Goal: Task Accomplishment & Management: Use online tool/utility

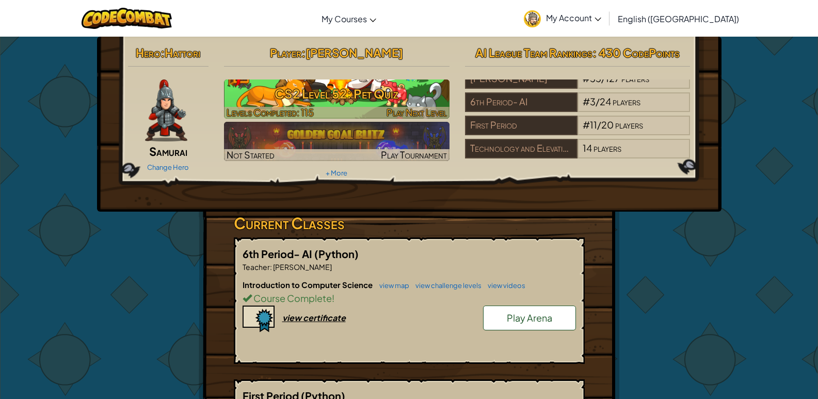
click at [417, 92] on h3 "CS2 Level 52: Pet Quiz" at bounding box center [336, 93] width 225 height 23
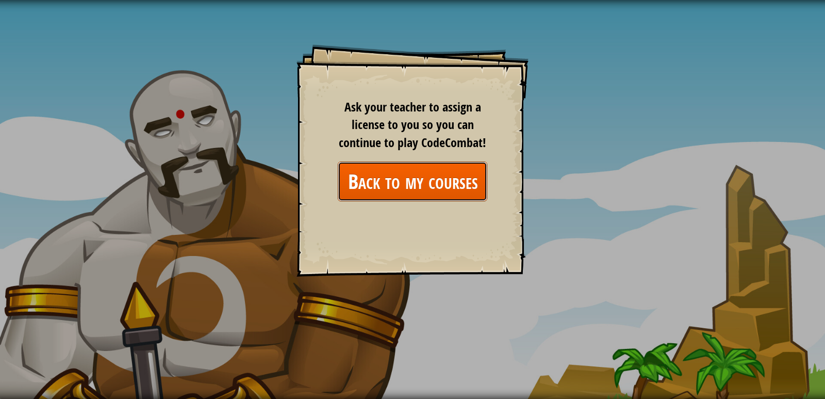
click at [415, 169] on link "Back to my courses" at bounding box center [413, 181] width 150 height 40
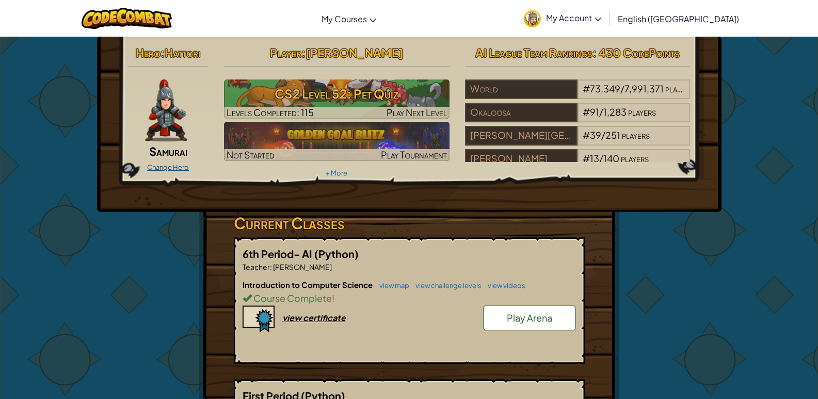
click at [177, 166] on link "Change Hero" at bounding box center [168, 167] width 42 height 8
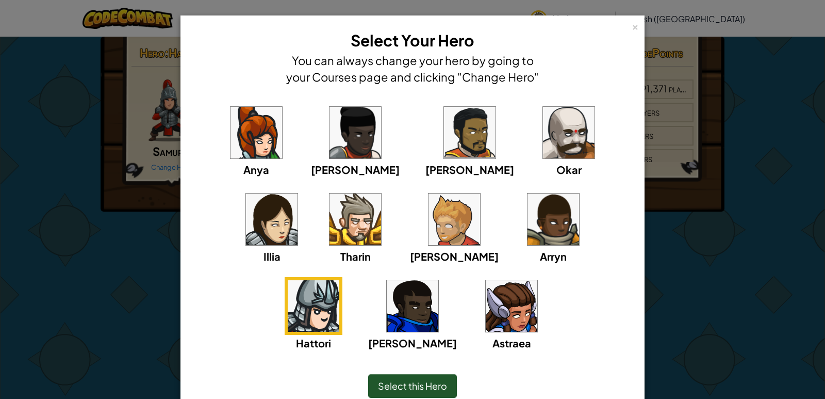
click at [486, 320] on img at bounding box center [512, 306] width 52 height 52
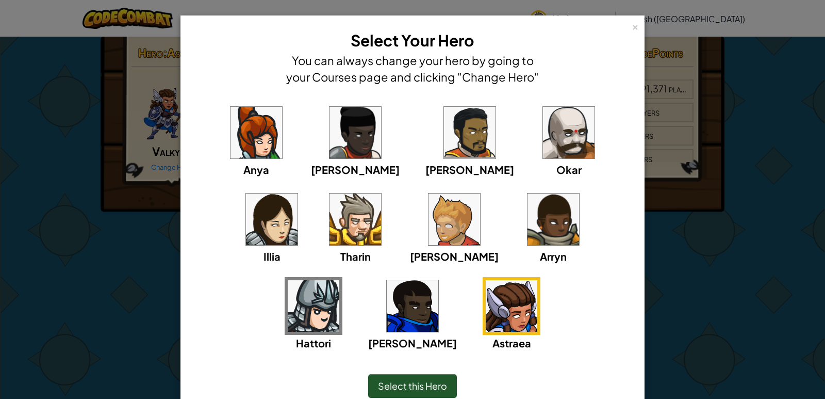
click at [429, 238] on img at bounding box center [455, 219] width 52 height 52
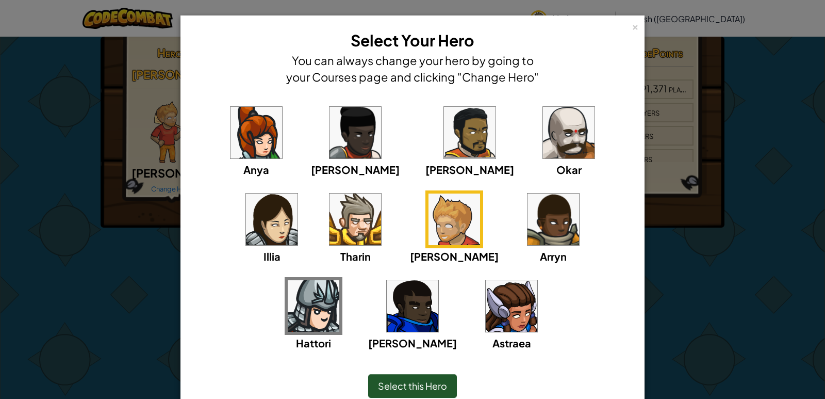
click at [543, 130] on img at bounding box center [569, 133] width 52 height 52
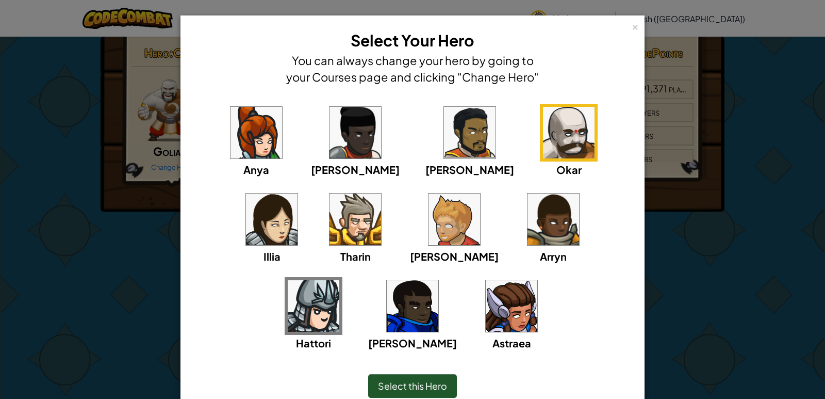
click at [486, 287] on img at bounding box center [512, 306] width 52 height 52
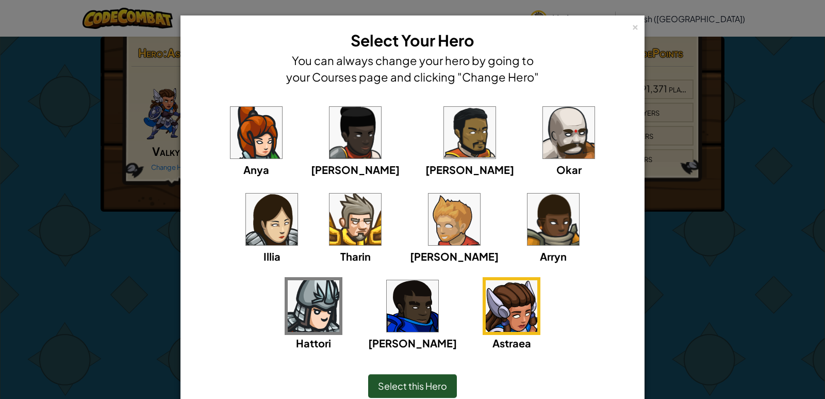
click at [298, 193] on img at bounding box center [272, 219] width 52 height 52
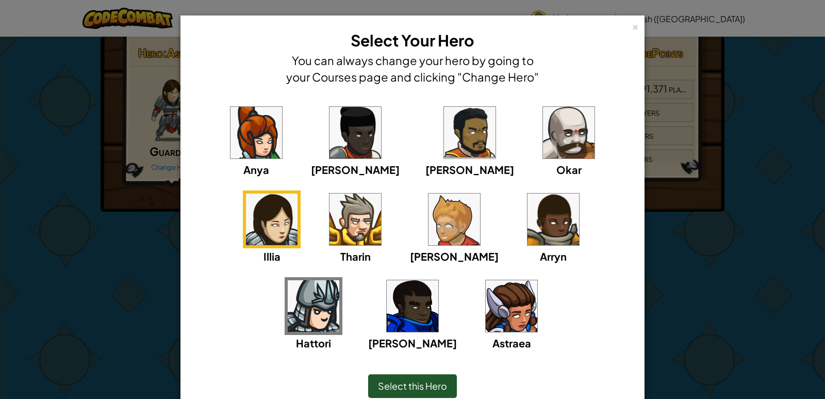
click at [543, 157] on img at bounding box center [569, 133] width 52 height 52
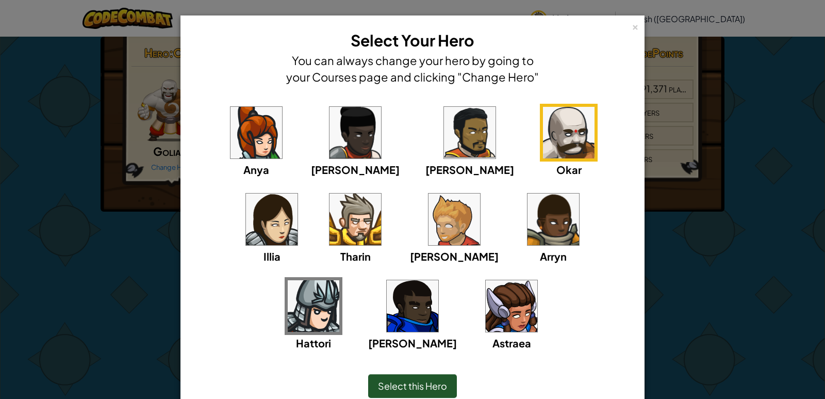
click at [330, 233] on img at bounding box center [356, 219] width 52 height 52
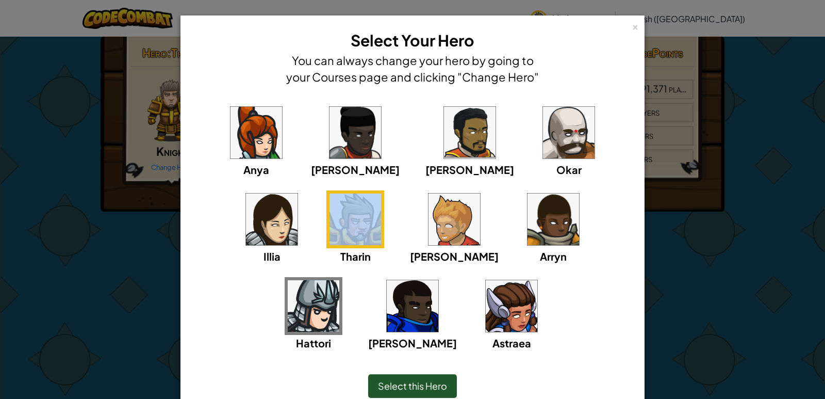
drag, startPoint x: 211, startPoint y: 262, endPoint x: 179, endPoint y: 252, distance: 33.6
click at [181, 252] on div "× Select Your Hero You can always change your hero by going to your Courses pag…" at bounding box center [413, 222] width 464 height 414
click at [429, 220] on img at bounding box center [455, 219] width 52 height 52
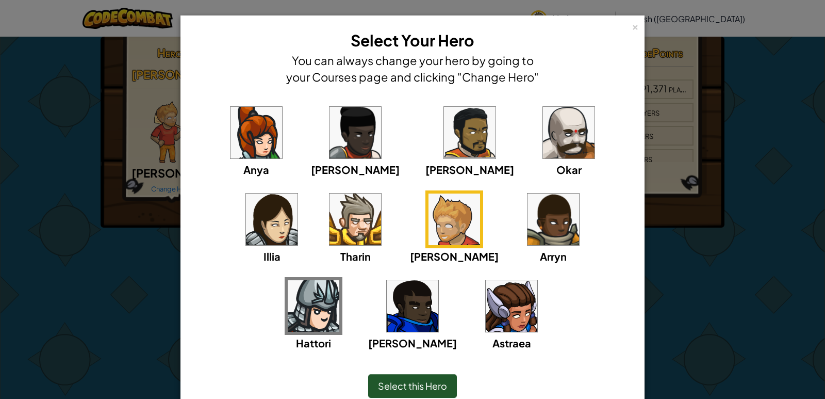
click at [412, 391] on span "Select this Hero" at bounding box center [412, 386] width 69 height 12
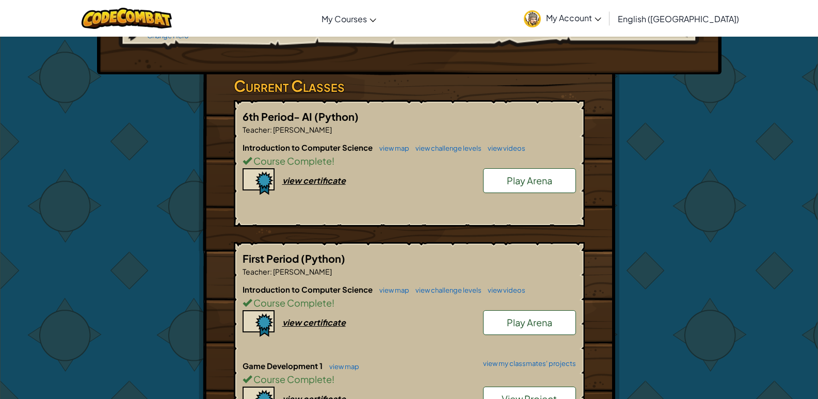
scroll to position [310, 0]
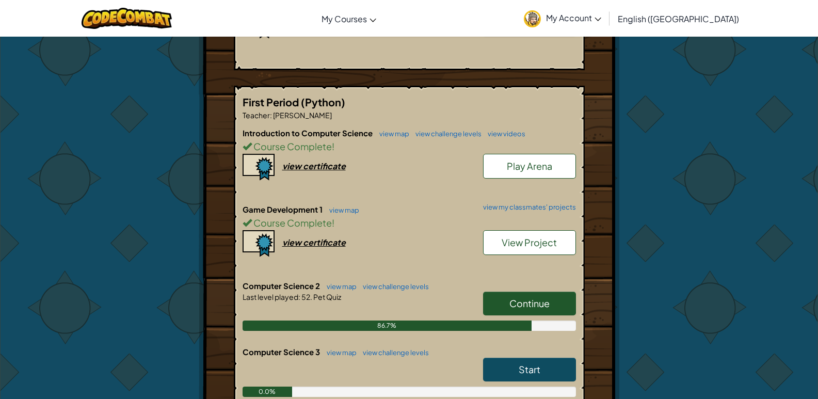
click at [552, 292] on link "Continue" at bounding box center [529, 304] width 93 height 24
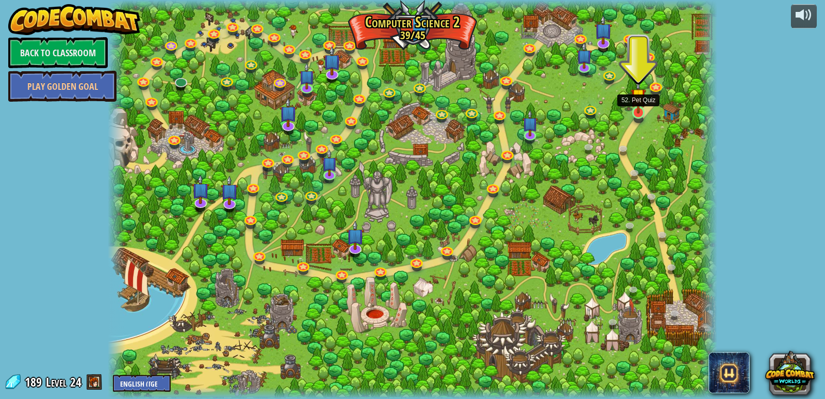
click at [637, 112] on img at bounding box center [638, 96] width 15 height 36
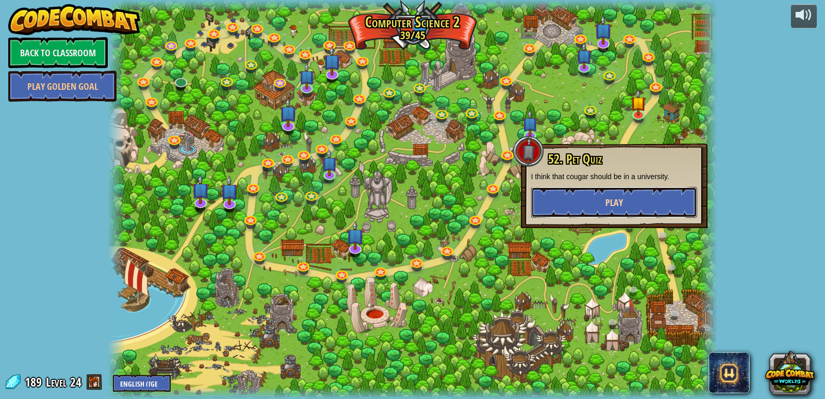
click at [625, 201] on button "Play" at bounding box center [614, 202] width 166 height 31
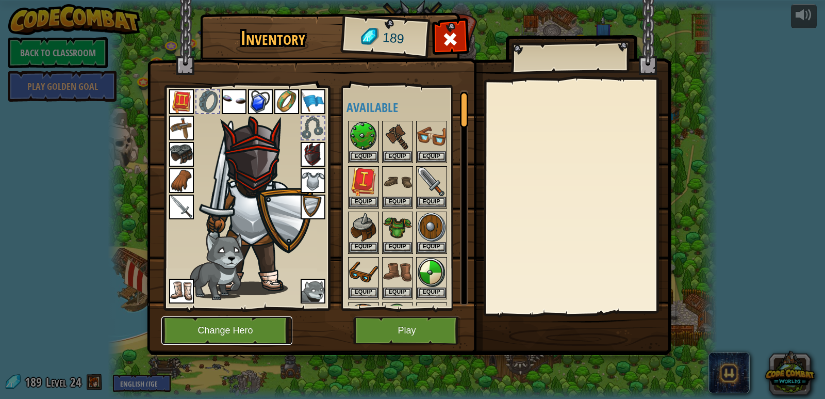
click at [245, 323] on button "Change Hero" at bounding box center [226, 330] width 131 height 28
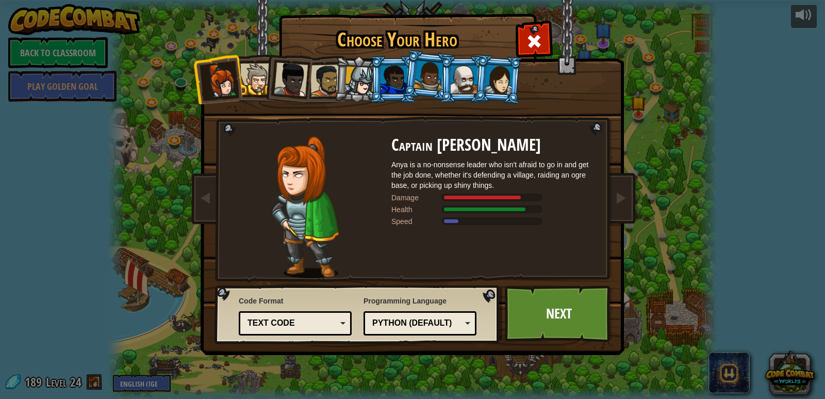
click at [504, 80] on div at bounding box center [499, 78] width 29 height 29
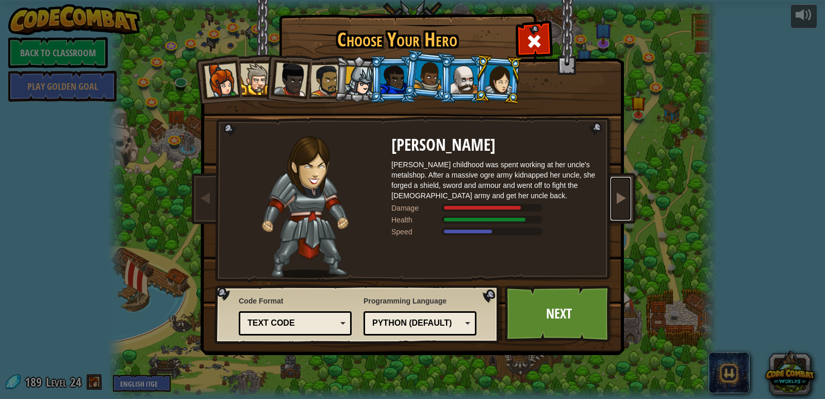
click at [622, 204] on span at bounding box center [621, 197] width 12 height 12
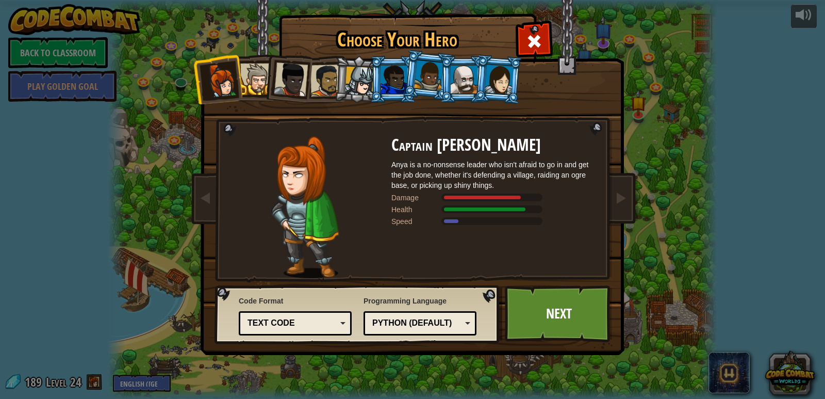
click at [200, 170] on img at bounding box center [414, 170] width 447 height 369
click at [209, 204] on span at bounding box center [206, 197] width 12 height 12
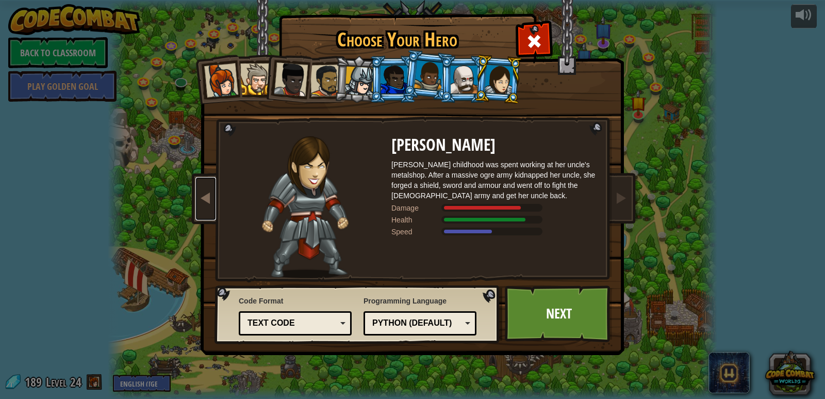
click at [208, 204] on span at bounding box center [206, 197] width 12 height 12
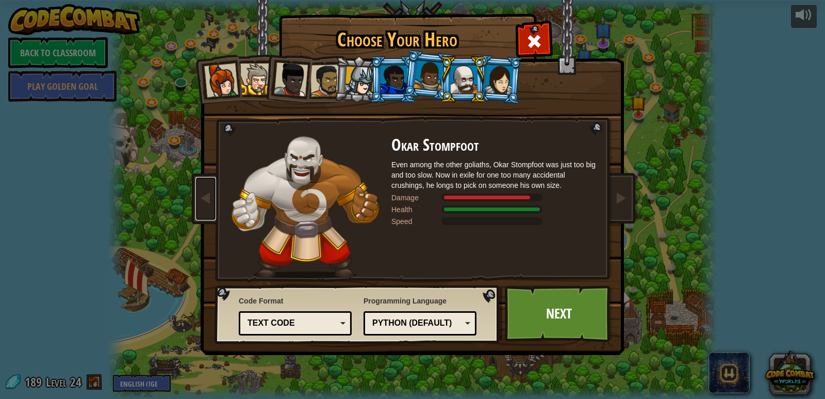
click at [296, 321] on div "Text code" at bounding box center [292, 323] width 89 height 12
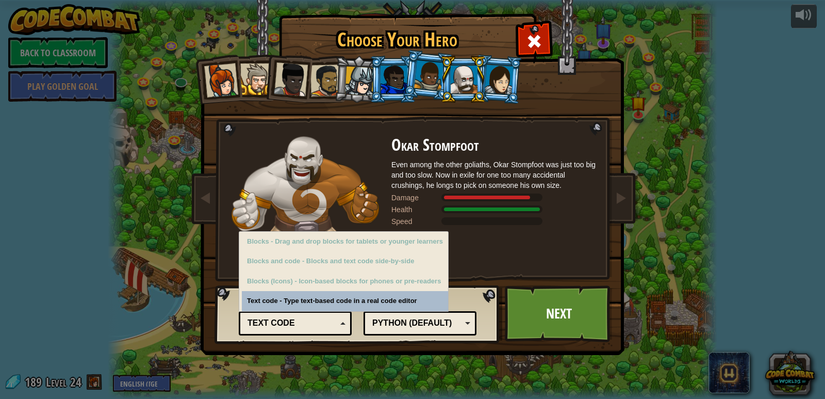
click at [296, 321] on div "Text code" at bounding box center [292, 323] width 89 height 12
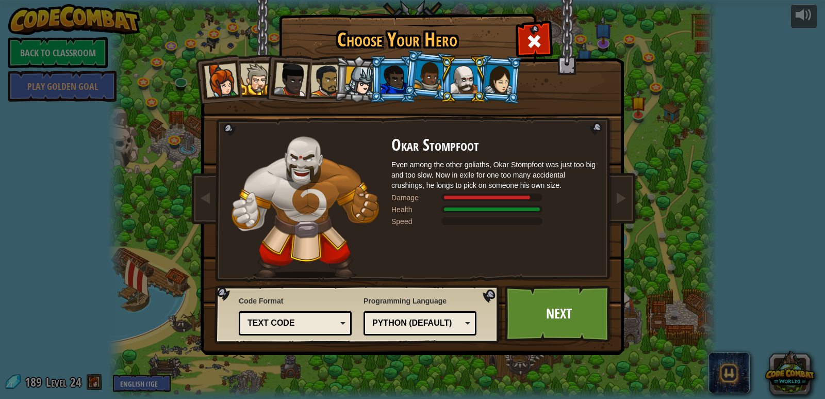
click at [407, 323] on div "Python (Default)" at bounding box center [417, 323] width 89 height 12
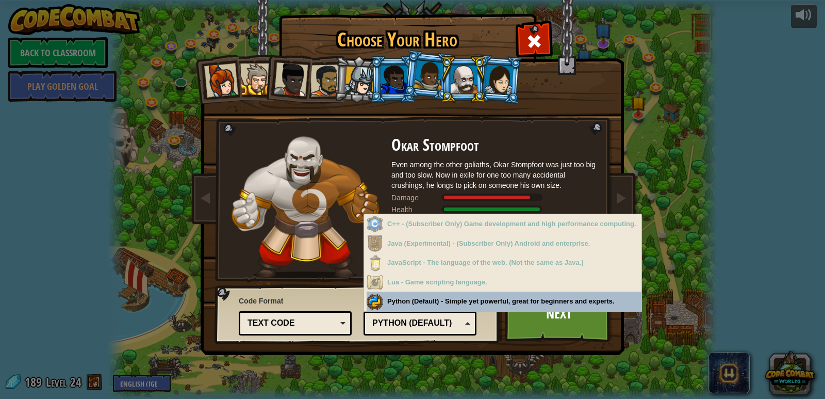
click at [415, 326] on div "Python (Default)" at bounding box center [417, 323] width 89 height 12
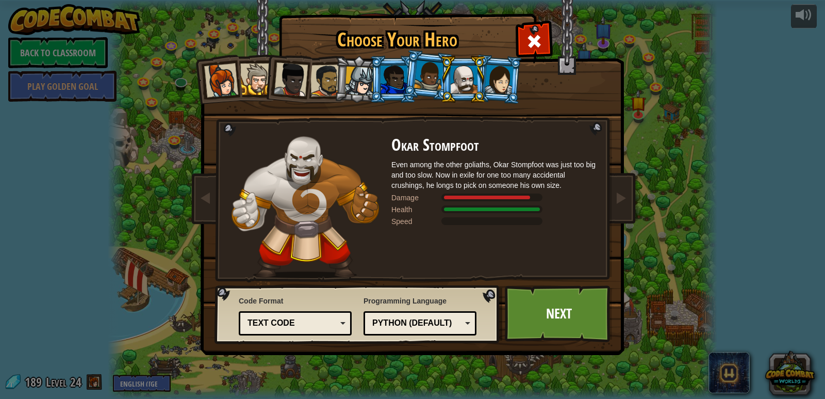
click at [371, 83] on li at bounding box center [393, 79] width 46 height 47
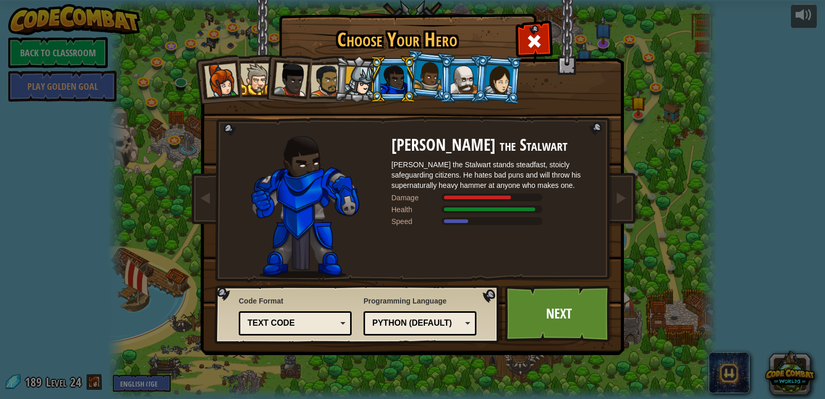
click at [427, 77] on div at bounding box center [428, 75] width 29 height 30
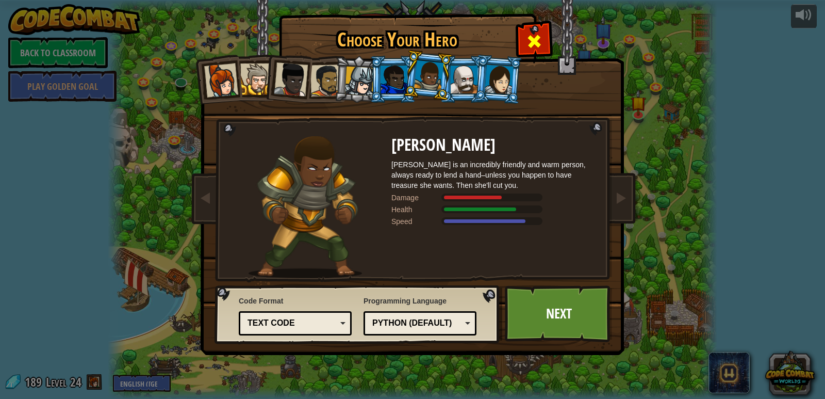
click at [532, 46] on span at bounding box center [534, 41] width 17 height 17
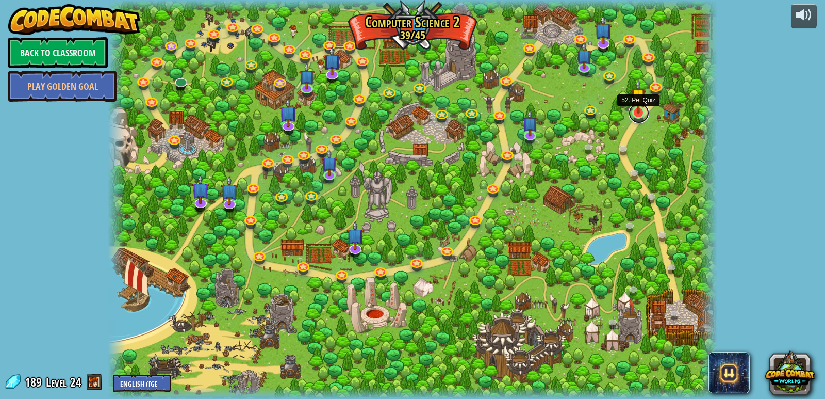
click at [645, 115] on link at bounding box center [639, 113] width 21 height 21
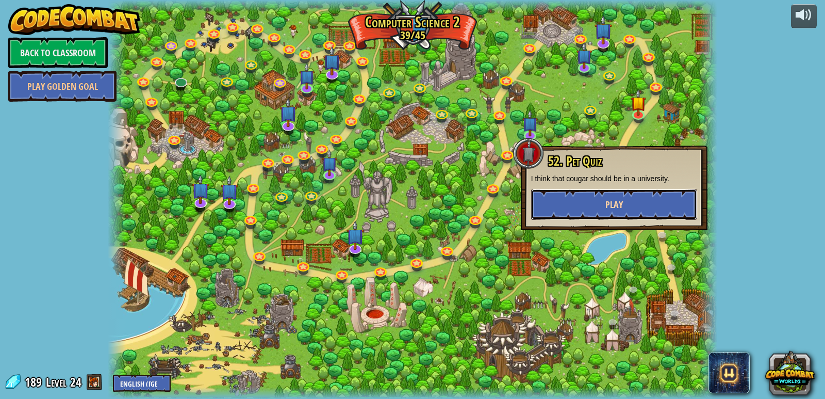
click at [614, 208] on span "Play" at bounding box center [615, 204] width 18 height 13
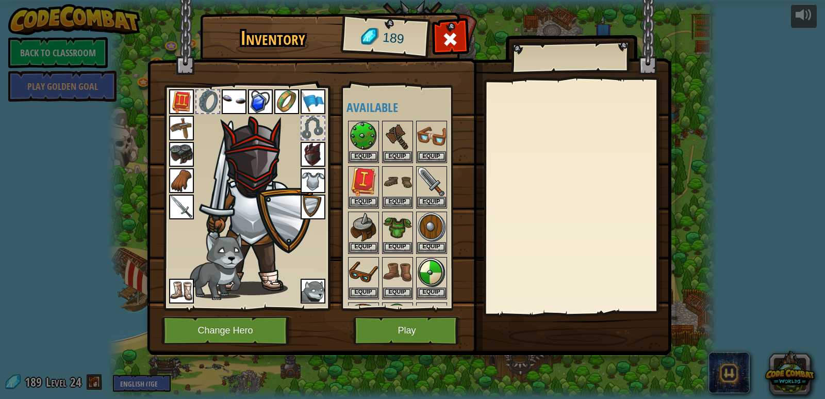
click at [313, 153] on img at bounding box center [313, 154] width 25 height 25
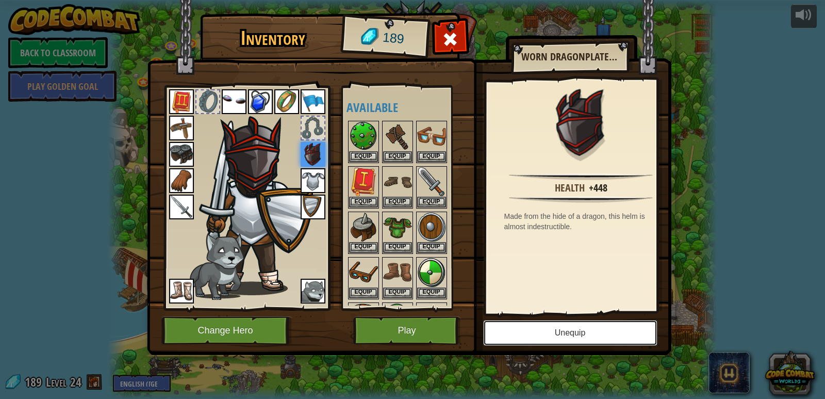
click at [531, 323] on button "Unequip" at bounding box center [570, 333] width 174 height 26
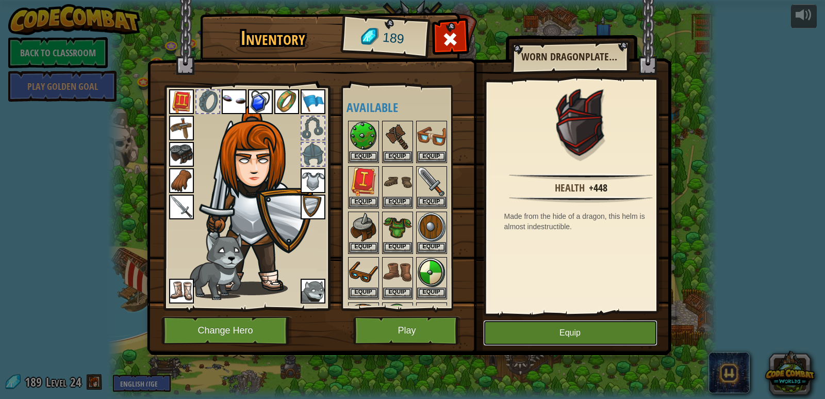
click at [555, 336] on button "Equip" at bounding box center [570, 333] width 174 height 26
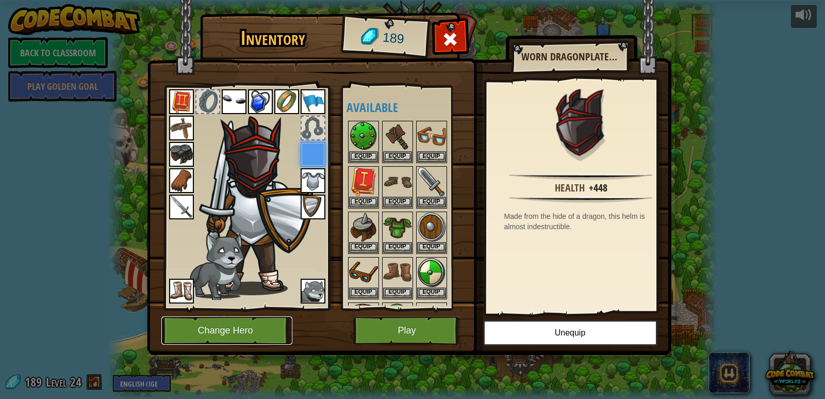
click at [203, 320] on button "Change Hero" at bounding box center [226, 330] width 131 height 28
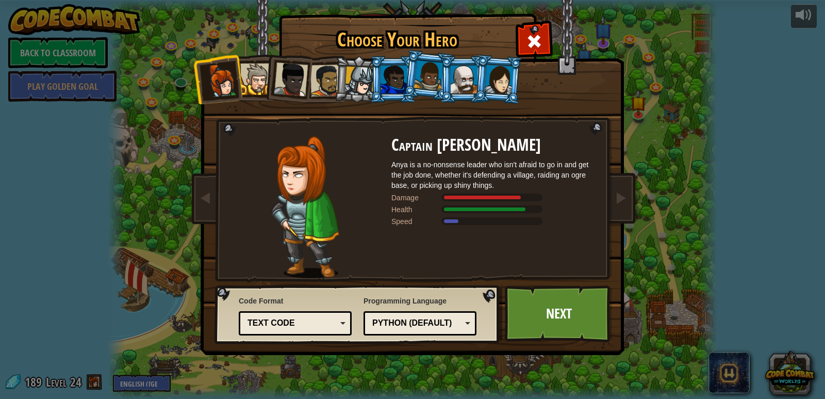
click at [448, 68] on li at bounding box center [463, 79] width 46 height 47
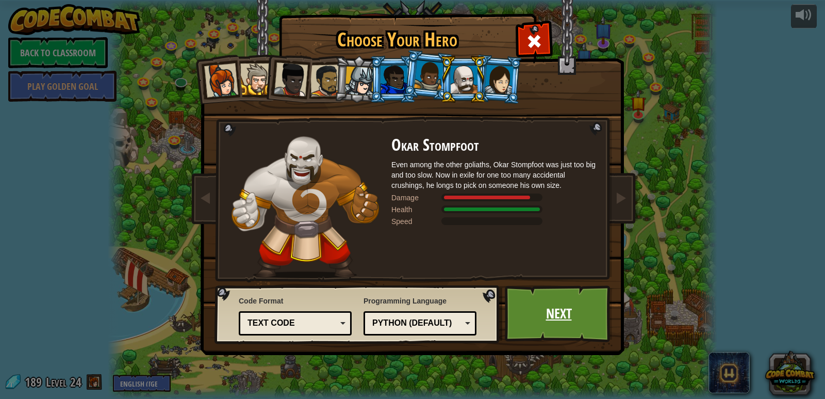
click at [544, 314] on link "Next" at bounding box center [559, 313] width 108 height 57
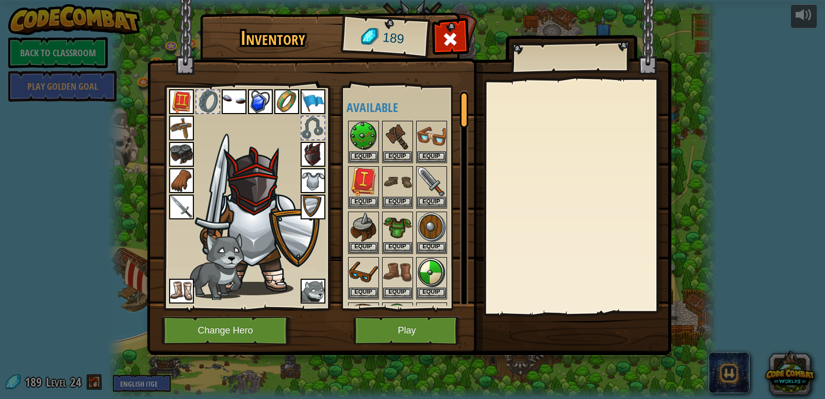
click at [317, 158] on img at bounding box center [313, 154] width 25 height 25
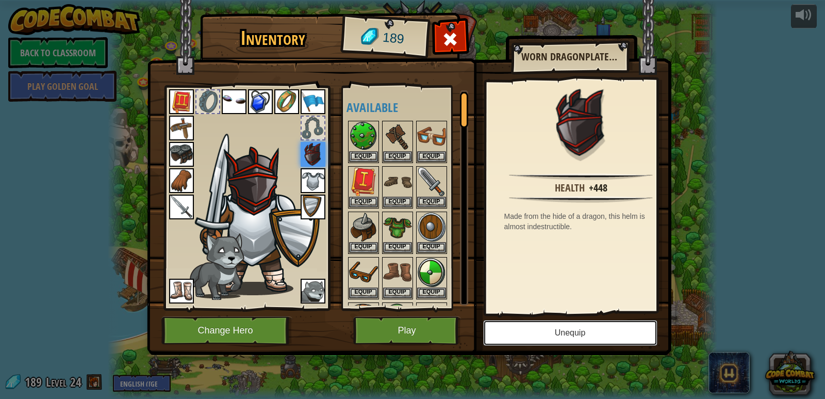
click at [584, 321] on button "Unequip" at bounding box center [570, 333] width 174 height 26
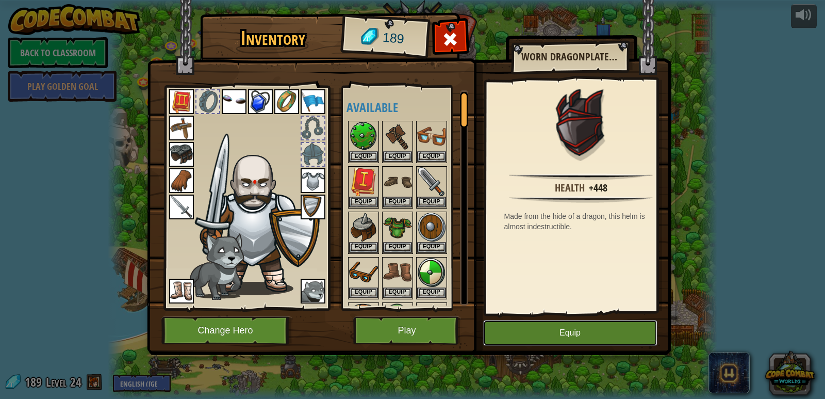
click at [588, 333] on button "Equip" at bounding box center [570, 333] width 174 height 26
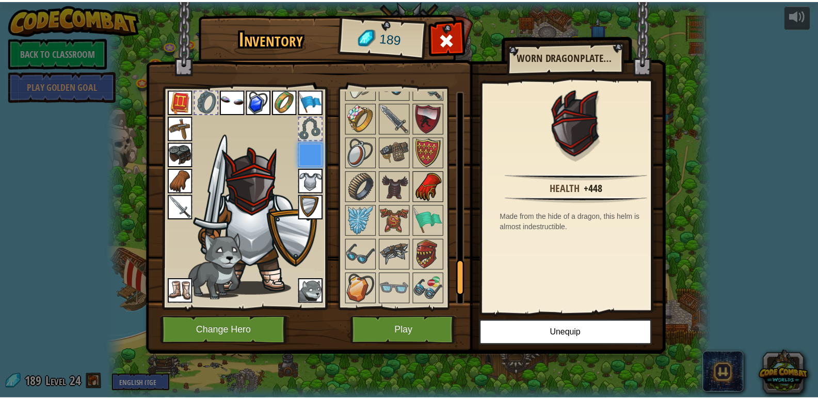
scroll to position [1186, 0]
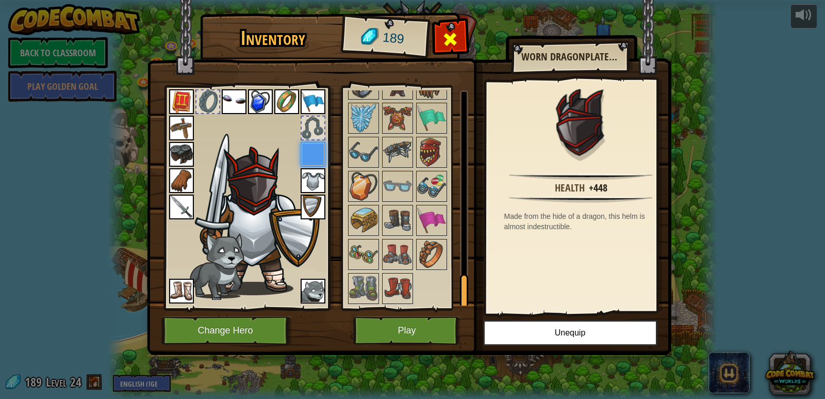
click at [452, 34] on span at bounding box center [450, 39] width 17 height 17
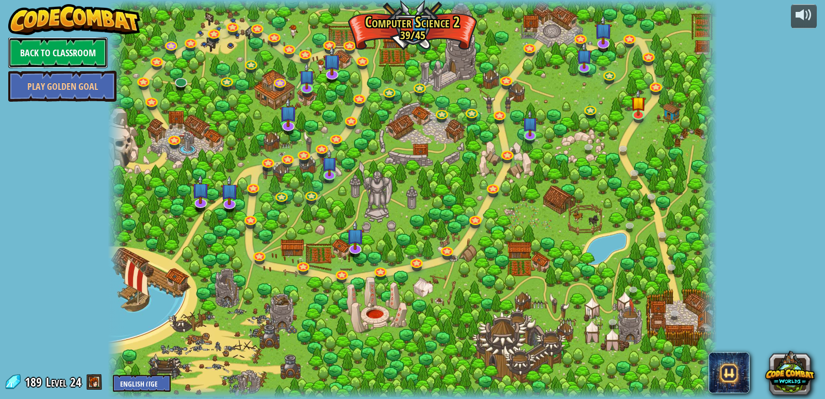
click at [79, 42] on link "Back to Classroom" at bounding box center [58, 52] width 100 height 31
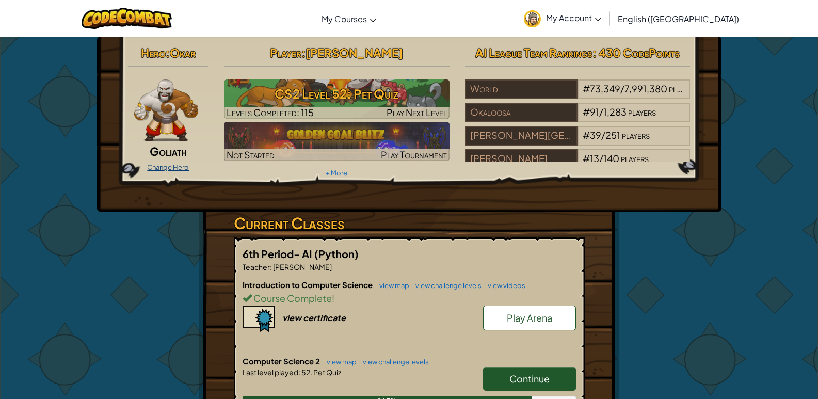
click at [164, 165] on link "Change Hero" at bounding box center [168, 167] width 42 height 8
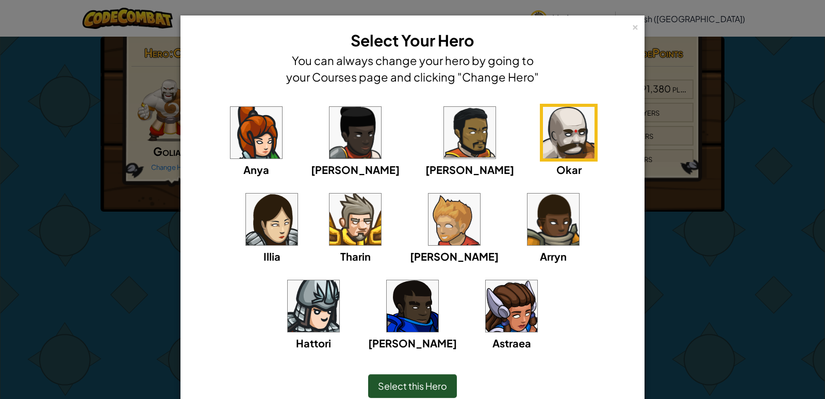
click at [439, 280] on img at bounding box center [413, 306] width 52 height 52
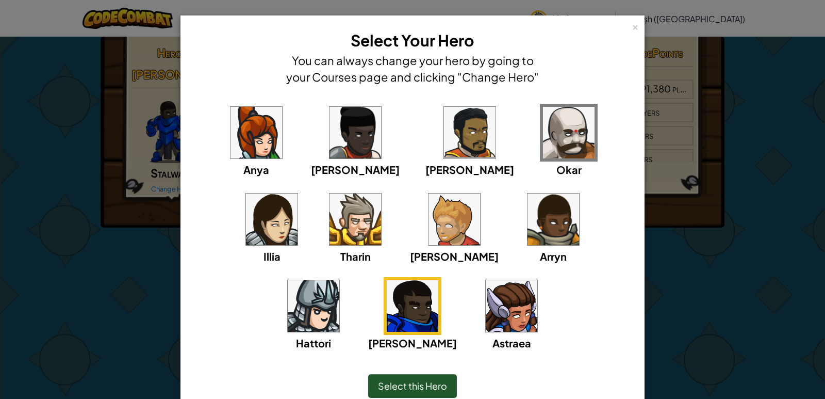
click at [339, 280] on img at bounding box center [314, 306] width 52 height 52
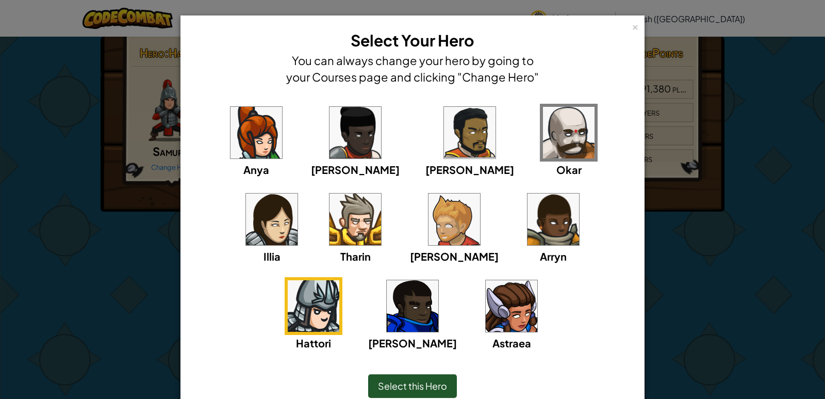
click at [543, 127] on img at bounding box center [569, 133] width 52 height 52
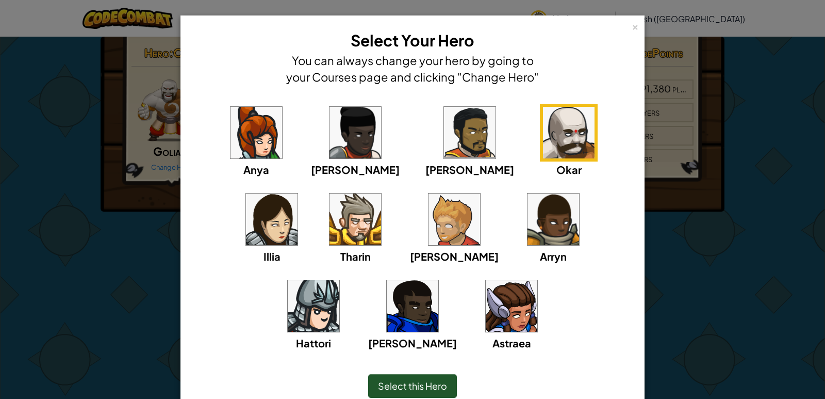
click at [339, 280] on img at bounding box center [314, 306] width 52 height 52
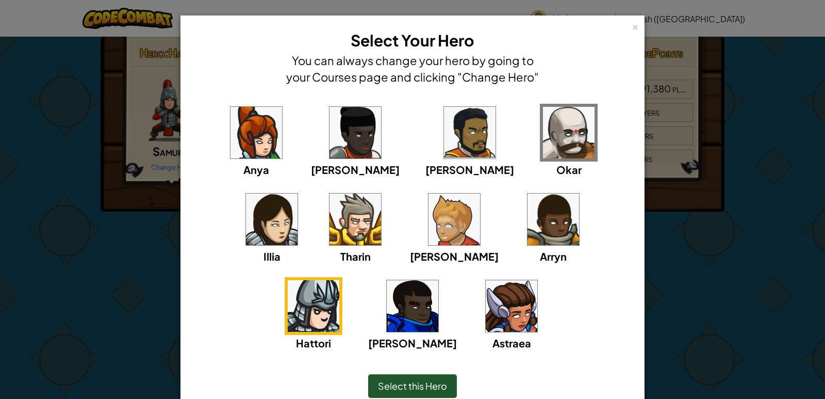
click at [486, 318] on img at bounding box center [512, 306] width 52 height 52
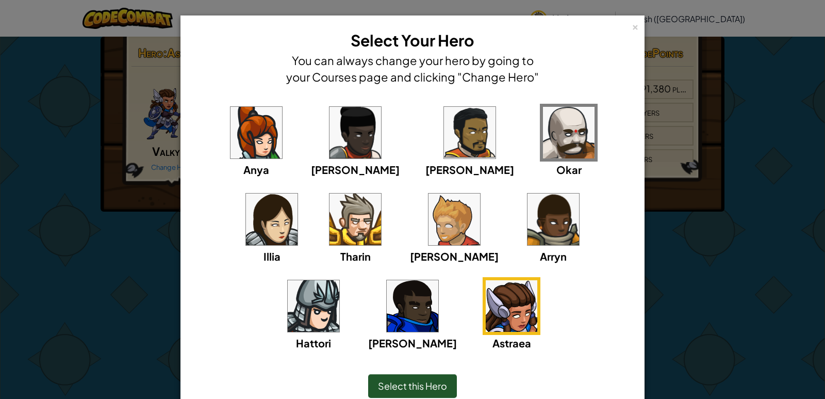
click at [425, 390] on span "Select this Hero" at bounding box center [412, 386] width 69 height 12
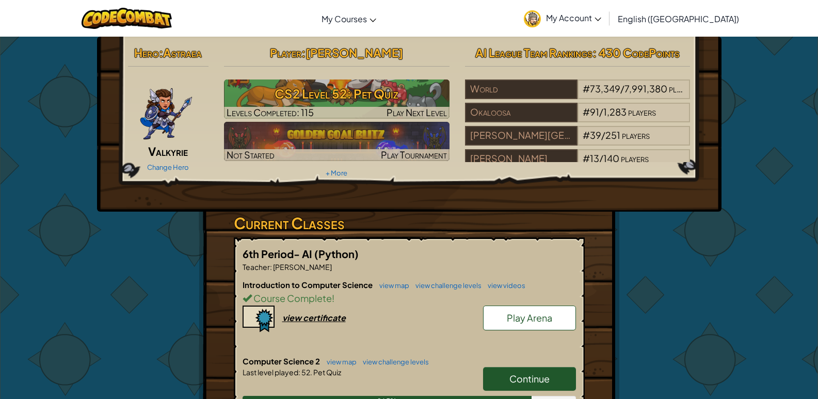
click at [170, 141] on img at bounding box center [166, 110] width 54 height 62
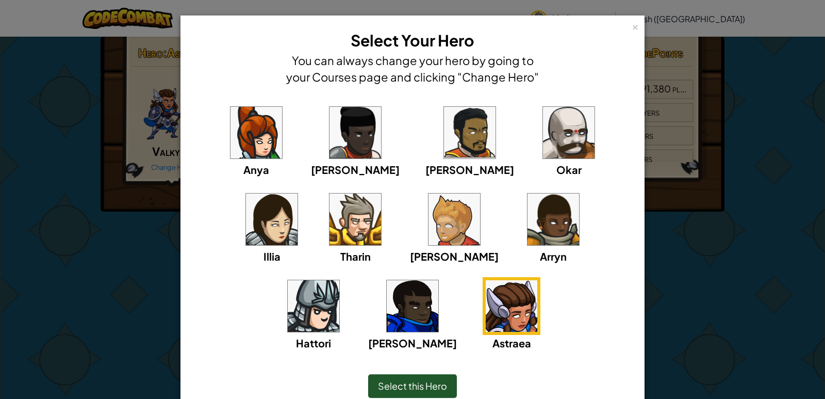
click at [415, 392] on div "Select this Hero" at bounding box center [412, 386] width 89 height 24
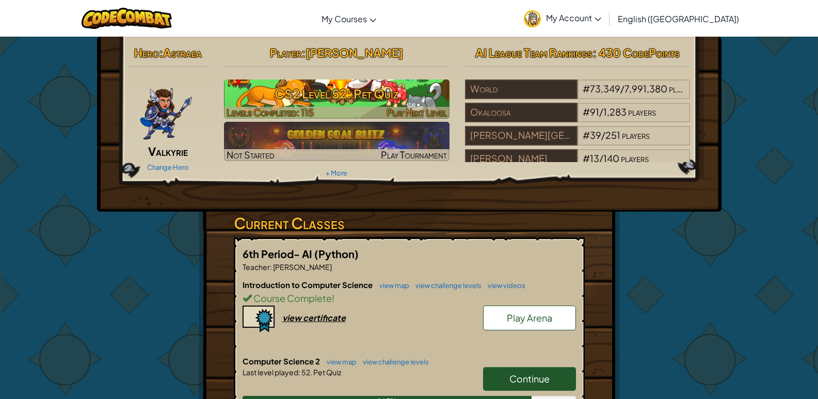
click at [360, 101] on h3 "CS2 Level 52: Pet Quiz" at bounding box center [336, 93] width 225 height 23
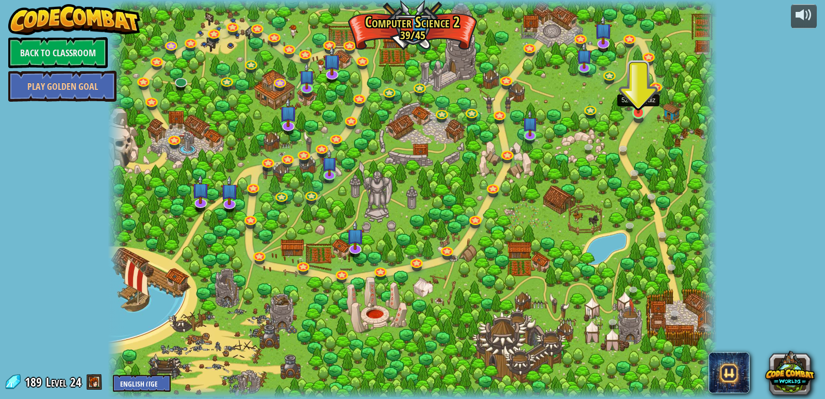
click at [635, 108] on img at bounding box center [638, 96] width 15 height 36
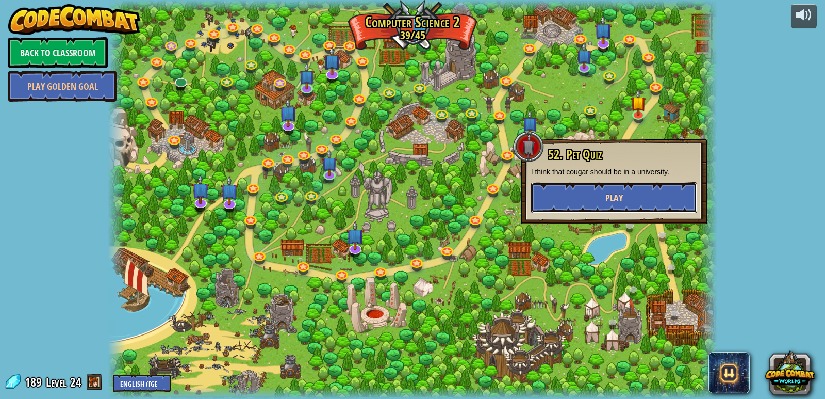
click at [638, 187] on button "Play" at bounding box center [614, 197] width 166 height 31
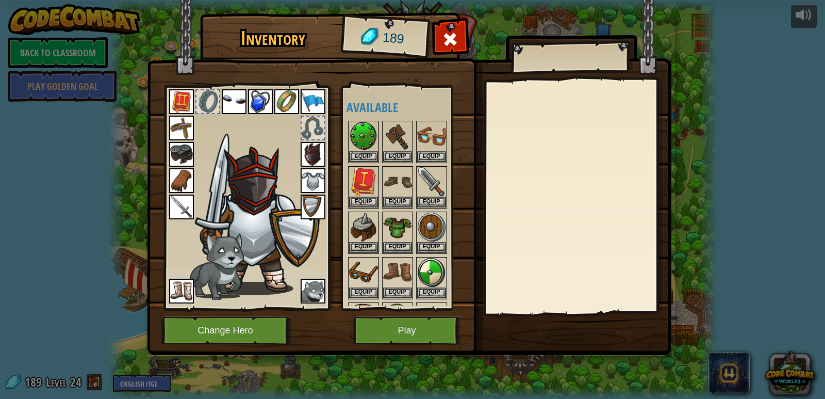
click at [318, 147] on img at bounding box center [313, 154] width 25 height 25
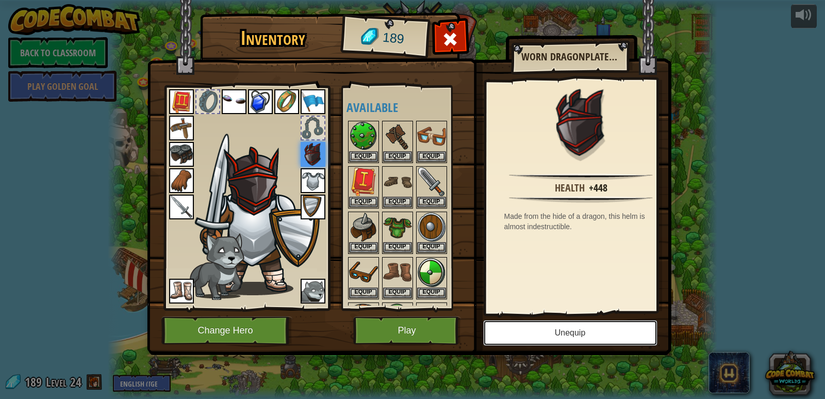
click at [533, 322] on button "Unequip" at bounding box center [570, 333] width 174 height 26
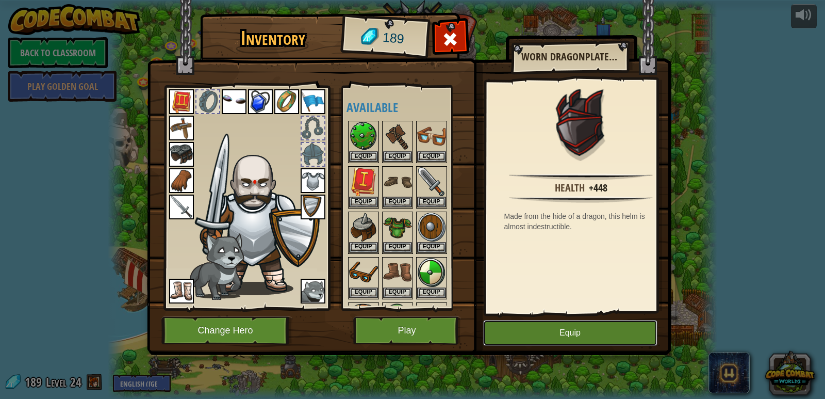
click at [537, 330] on button "Equip" at bounding box center [570, 333] width 174 height 26
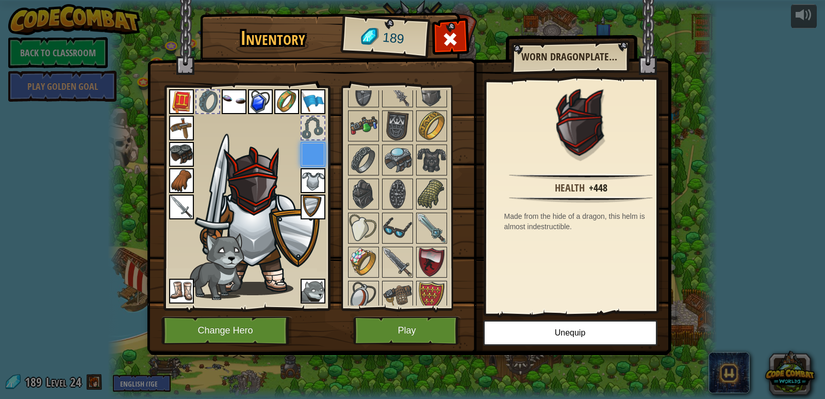
scroll to position [980, 0]
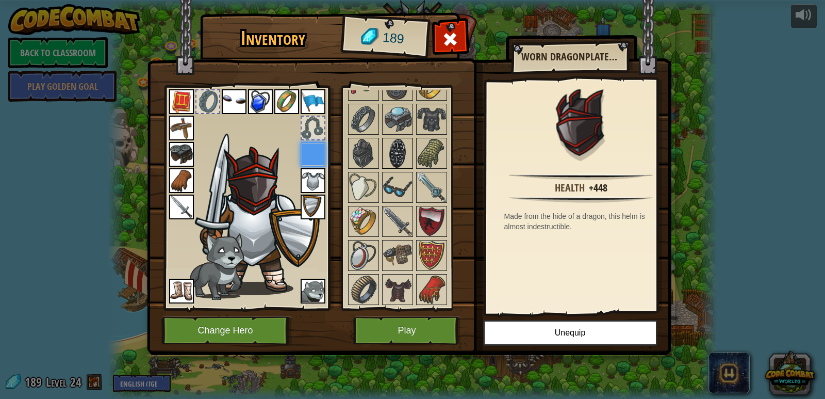
click at [394, 147] on img at bounding box center [397, 153] width 29 height 29
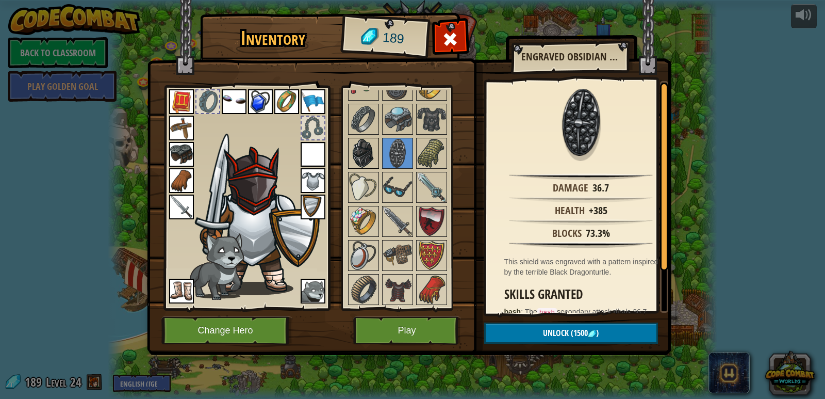
click at [371, 155] on img at bounding box center [363, 153] width 29 height 29
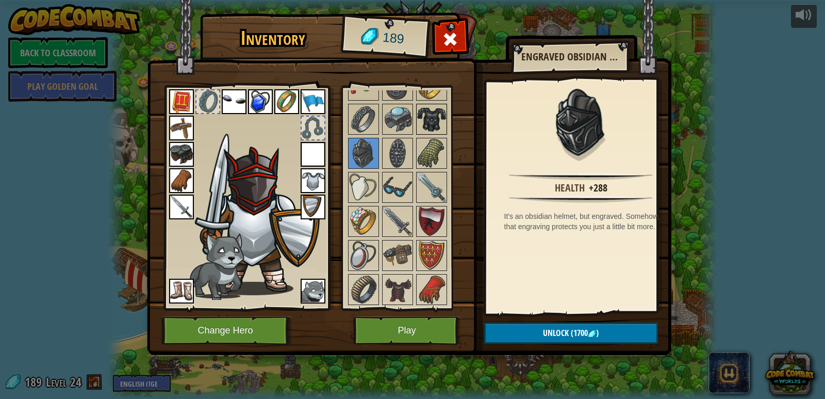
click at [438, 129] on img at bounding box center [431, 119] width 29 height 29
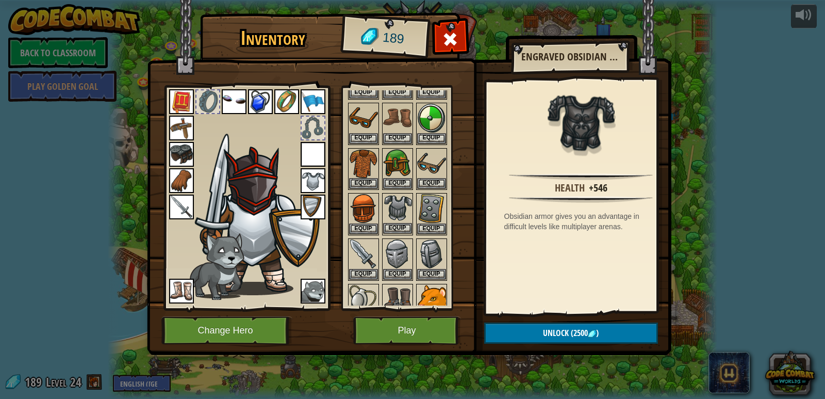
scroll to position [0, 0]
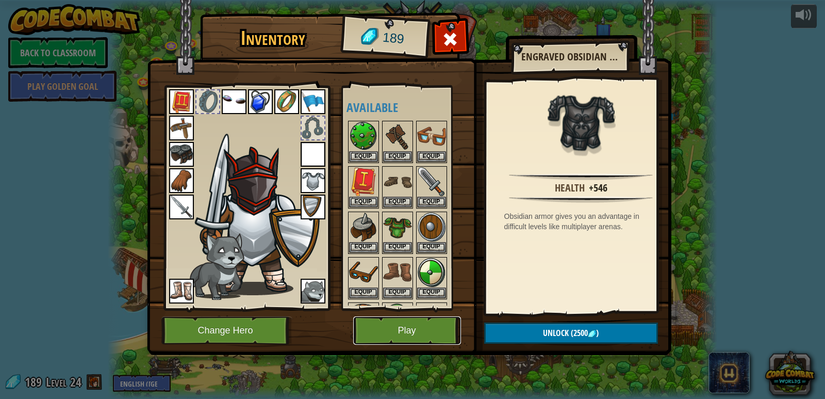
click at [396, 331] on button "Play" at bounding box center [407, 330] width 108 height 28
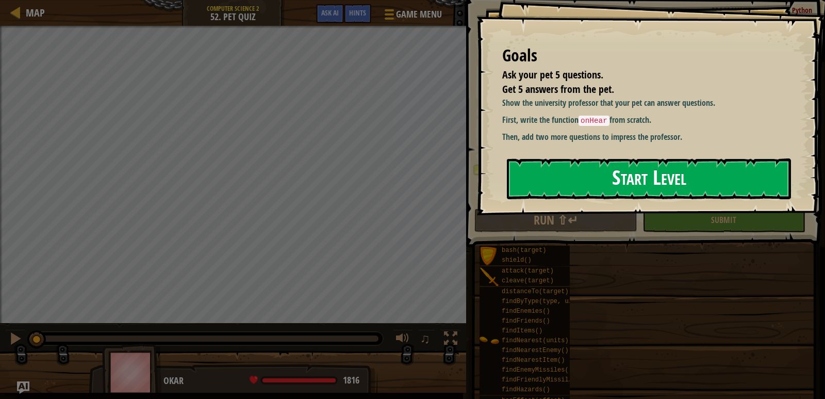
click at [601, 172] on button "Start Level" at bounding box center [649, 178] width 284 height 41
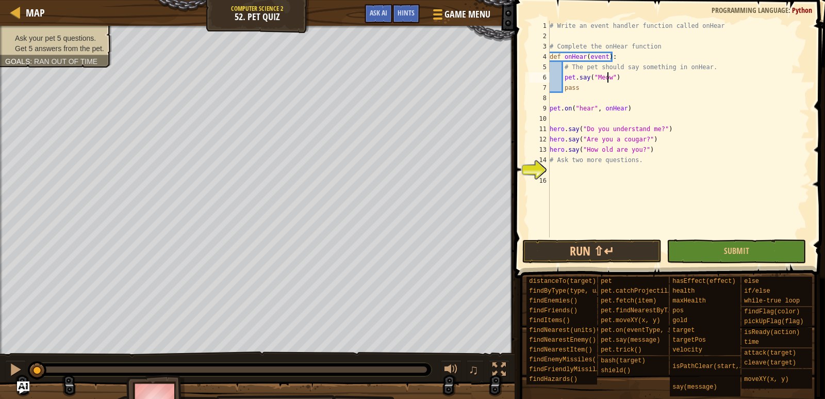
scroll to position [5, 5]
type textarea "pet.say("Meow")"
click at [686, 254] on button "Submit" at bounding box center [736, 251] width 139 height 24
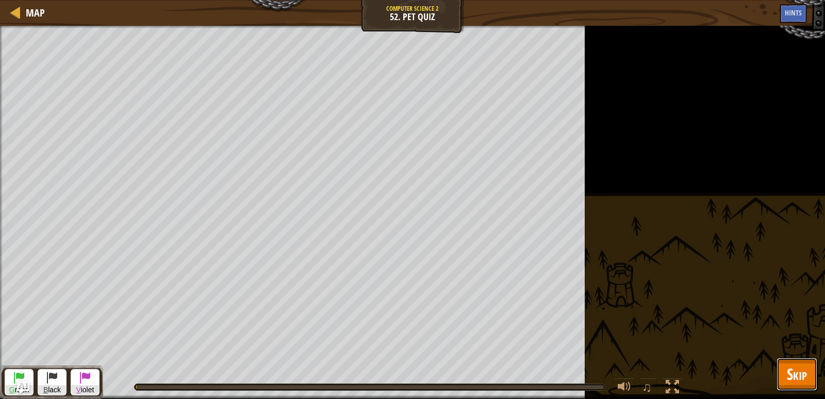
click at [801, 383] on span "Skip" at bounding box center [797, 373] width 20 height 21
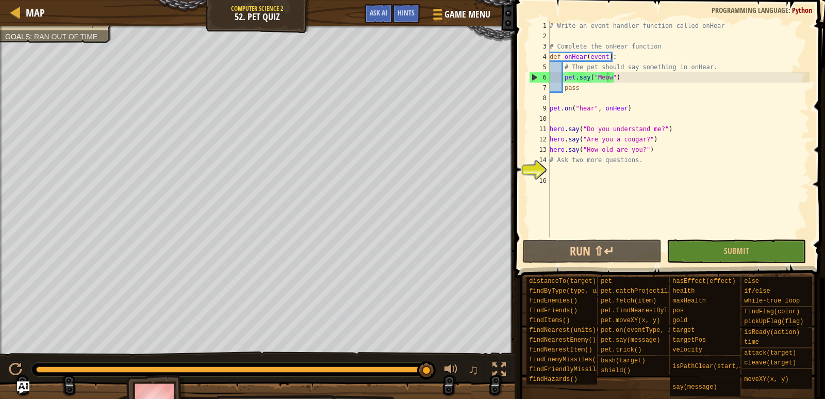
scroll to position [5, 0]
click at [585, 172] on div "# Write an event handler function called onHear # Complete the onHear function …" at bounding box center [679, 139] width 262 height 237
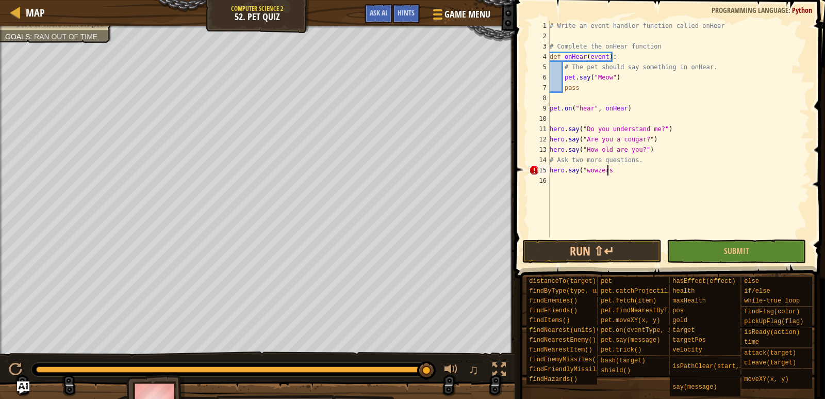
scroll to position [5, 4]
type textarea "hero.say("wowzers")"
click at [555, 187] on div "# Write an event handler function called onHear # Complete the onHear function …" at bounding box center [679, 139] width 262 height 237
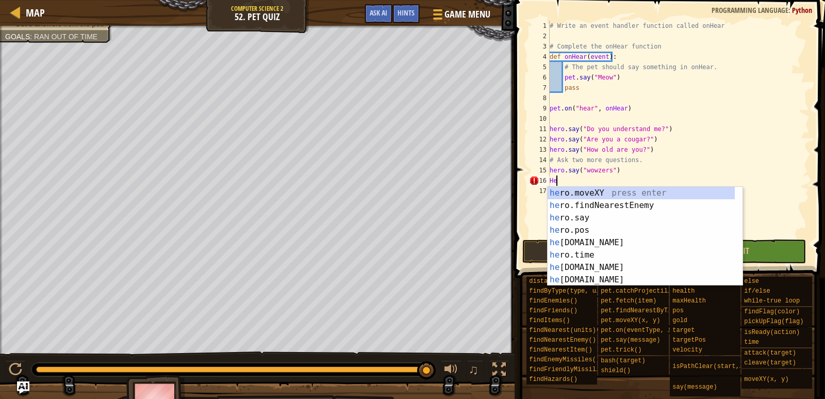
scroll to position [5, 0]
type textarea "H"
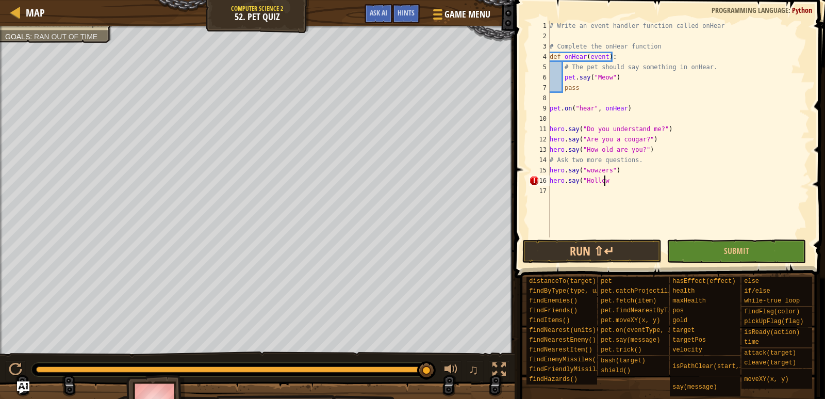
scroll to position [5, 4]
click at [606, 181] on div "# Write an event handler function called onHear # Complete the onHear function …" at bounding box center [679, 139] width 262 height 237
click at [604, 181] on div "# Write an event handler function called onHear # Complete the onHear function …" at bounding box center [679, 139] width 262 height 237
click at [630, 244] on button "Run ⇧↵" at bounding box center [592, 251] width 139 height 24
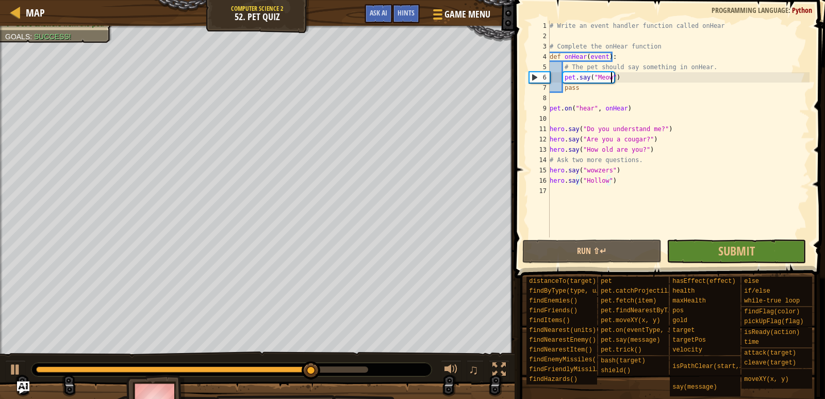
click at [610, 76] on div "# Write an event handler function called onHear # Complete the onHear function …" at bounding box center [679, 139] width 262 height 237
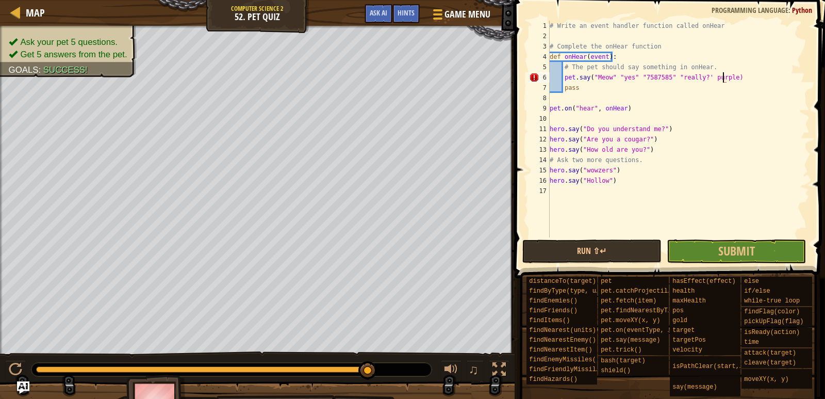
scroll to position [5, 14]
click at [701, 79] on div "# Write an event handler function called onHear # Complete the onHear function …" at bounding box center [679, 139] width 262 height 237
click at [703, 79] on div "# Write an event handler function called onHear # Complete the onHear function …" at bounding box center [679, 139] width 262 height 237
type textarea "pet.say("Meow" "yes" "7587585" "really?" "purple")"
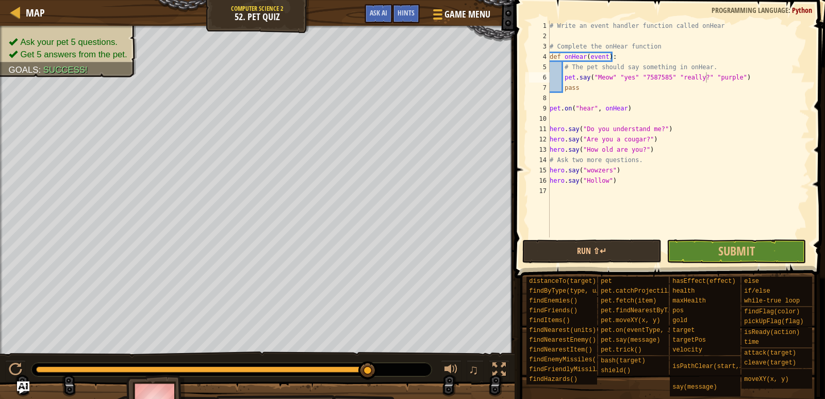
click at [564, 238] on span at bounding box center [671, 124] width 319 height 309
click at [554, 262] on button "Run ⇧↵" at bounding box center [592, 251] width 139 height 24
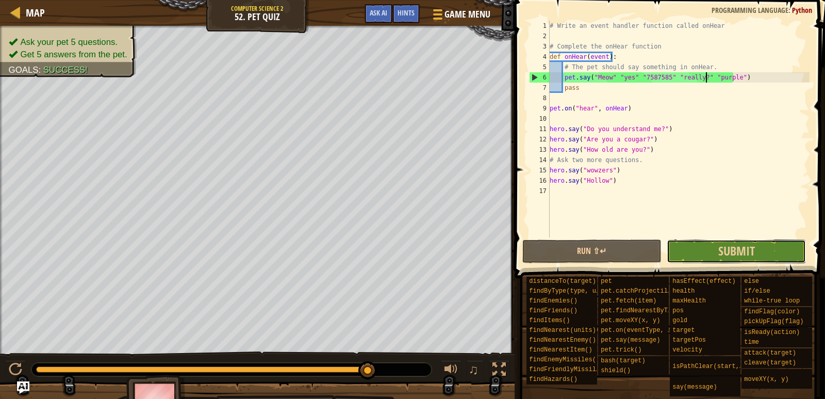
click at [722, 260] on button "Submit" at bounding box center [736, 251] width 139 height 24
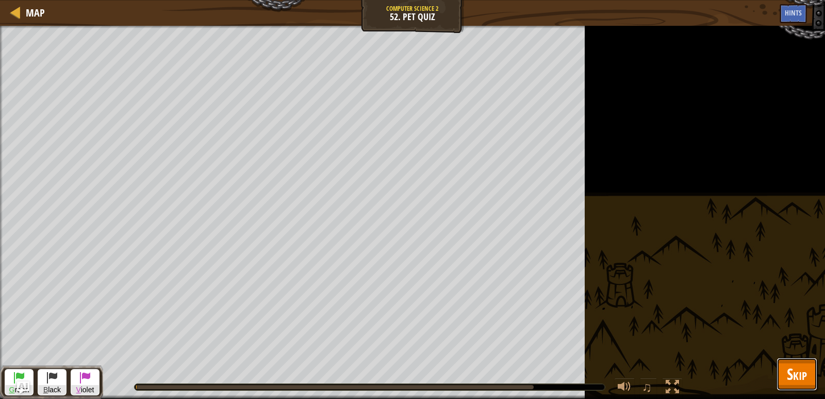
click at [812, 382] on button "Skip" at bounding box center [797, 374] width 41 height 33
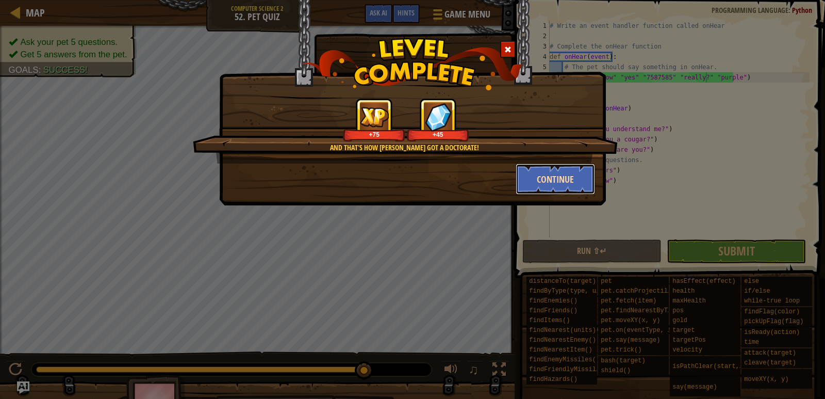
click at [573, 166] on button "Continue" at bounding box center [556, 179] width 80 height 31
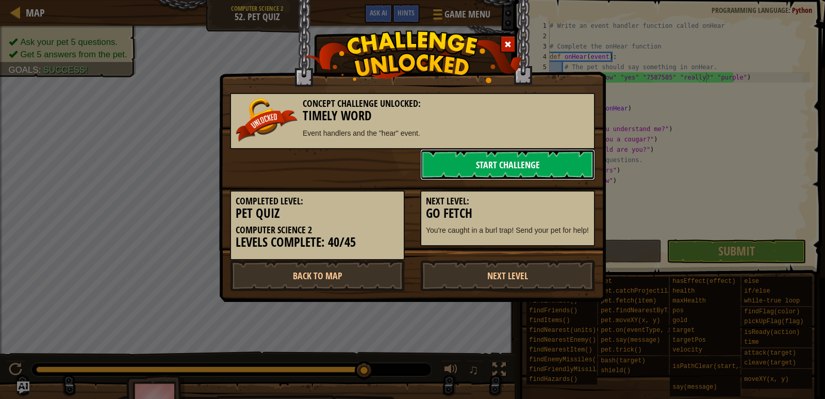
click at [458, 165] on link "Start Challenge" at bounding box center [507, 164] width 175 height 31
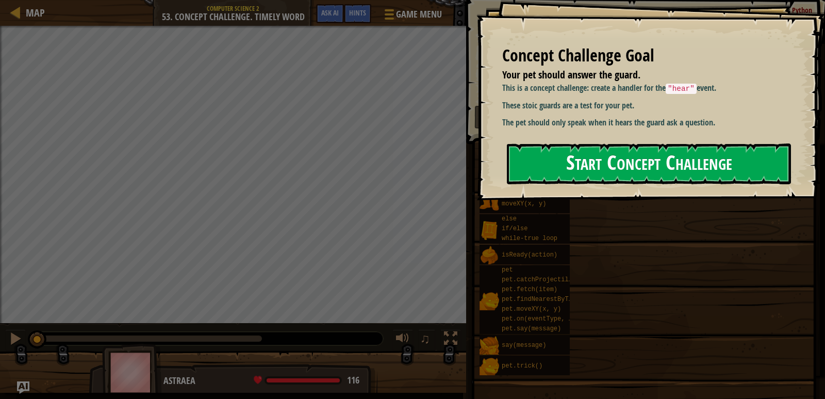
click at [609, 172] on button "Start Concept Challenge" at bounding box center [649, 163] width 284 height 41
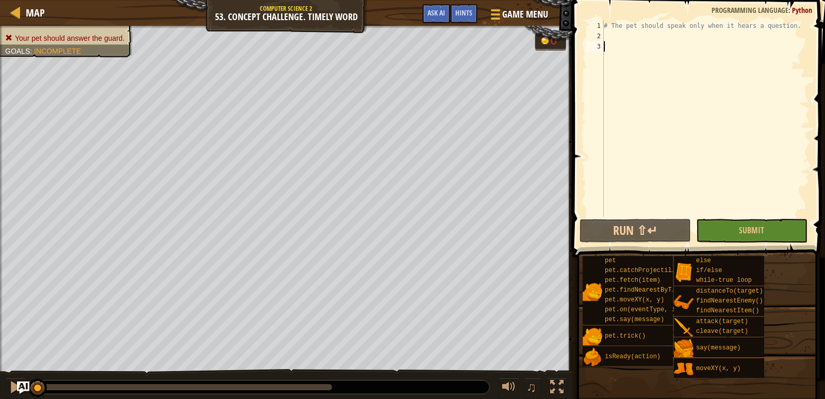
click at [624, 39] on div "# The pet should speak only when it hears a question." at bounding box center [706, 129] width 208 height 217
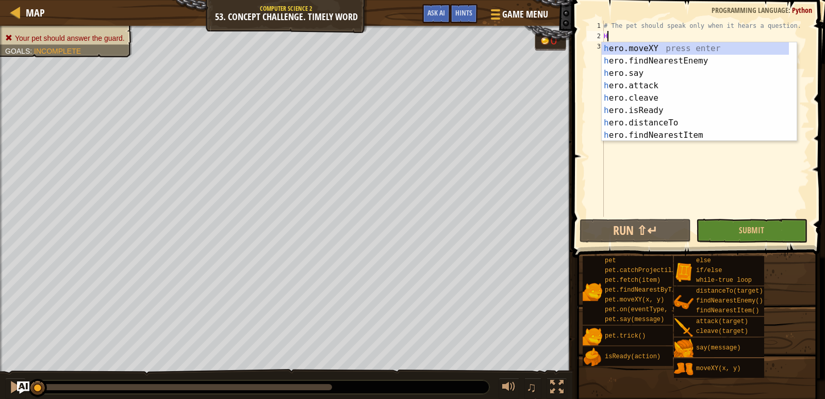
scroll to position [5, 0]
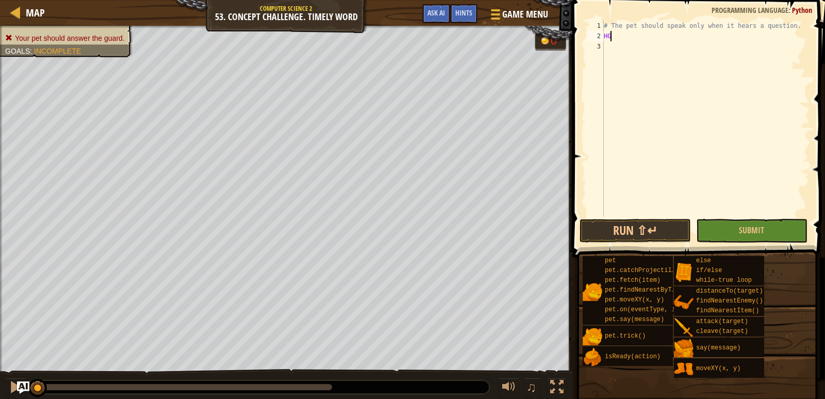
type textarea "H"
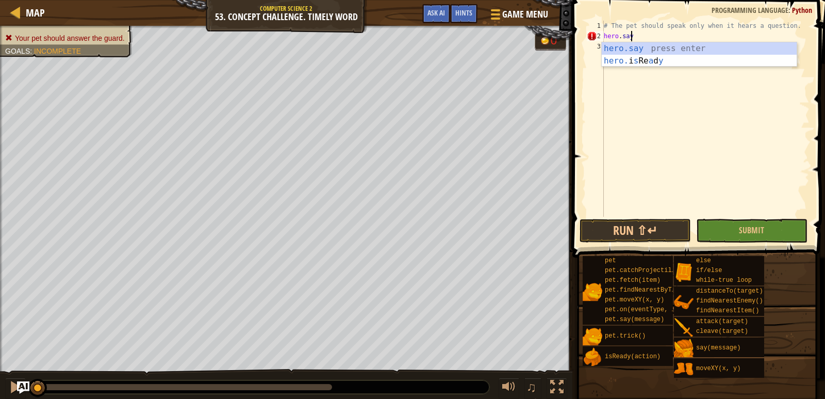
scroll to position [5, 2]
click at [647, 51] on div "hero.say press enter hero. i s Re a d y press enter" at bounding box center [699, 67] width 195 height 50
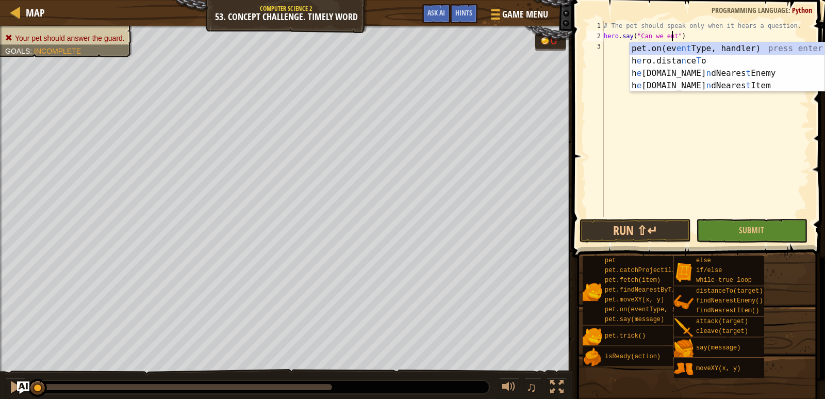
scroll to position [5, 6]
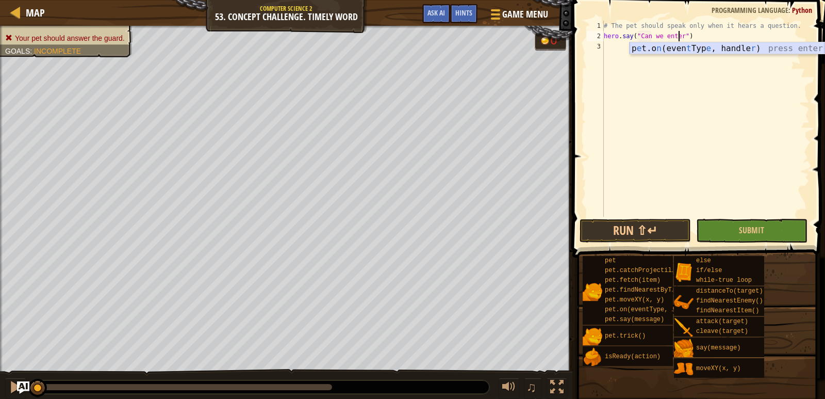
click at [732, 47] on div "p e t.o n (even t Typ e , handle r ) press enter" at bounding box center [727, 60] width 195 height 37
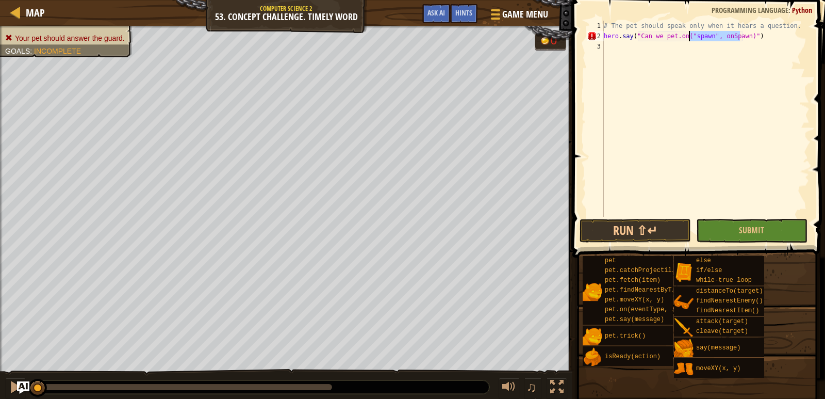
drag, startPoint x: 739, startPoint y: 39, endPoint x: 688, endPoint y: 36, distance: 51.2
click at [688, 36] on div "# The pet should speak only when it hears a question. hero . say ( "Can we pet.…" at bounding box center [706, 129] width 208 height 217
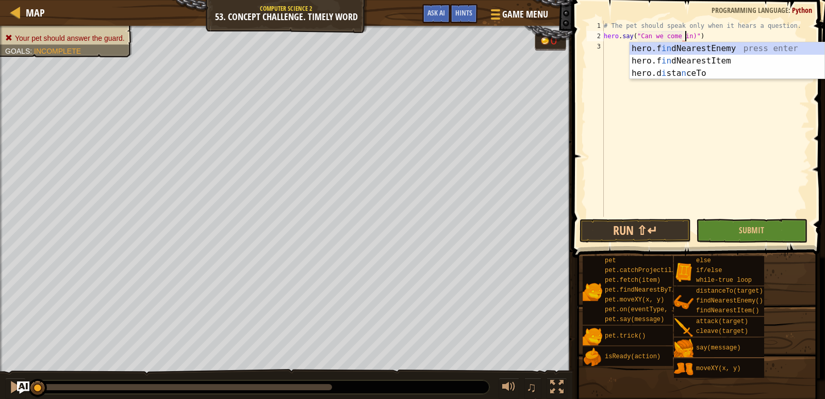
scroll to position [5, 7]
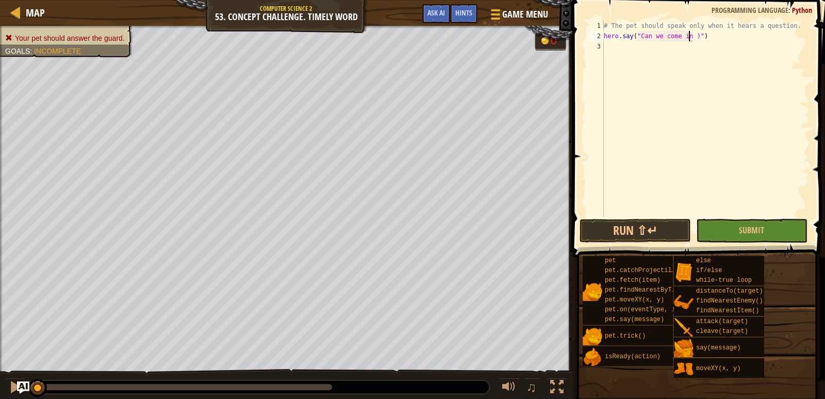
click at [685, 36] on div "# The pet should speak only when it hears a question. hero . say ( "Can we come…" at bounding box center [706, 129] width 208 height 217
click at [694, 36] on div "# The pet should speak only when it hears a question. hero . say ( "Can we come…" at bounding box center [706, 129] width 208 height 217
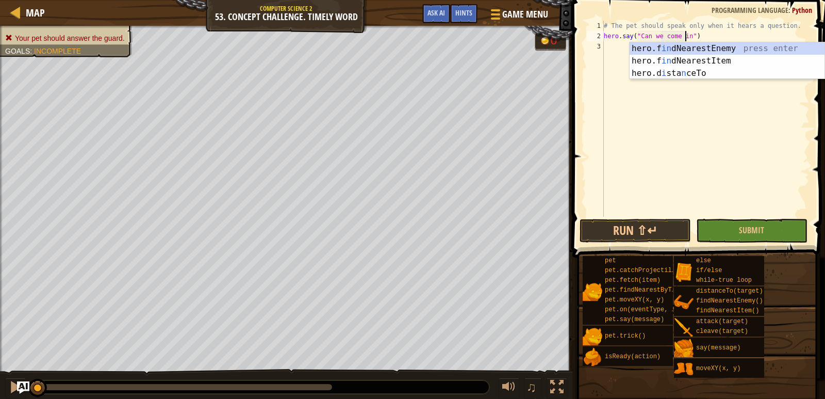
scroll to position [5, 7]
type textarea "hero.say("Can we come in?")"
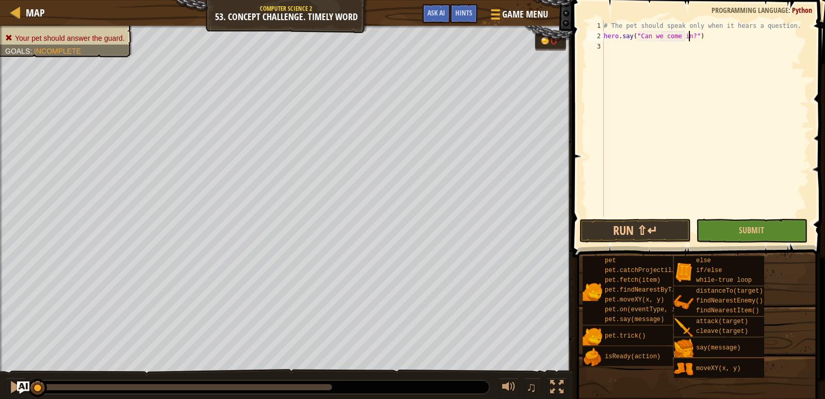
click at [604, 46] on div "# The pet should speak only when it hears a question. hero . say ( "Can we come…" at bounding box center [706, 129] width 208 height 217
click at [662, 232] on button "Run ⇧↵" at bounding box center [635, 231] width 111 height 24
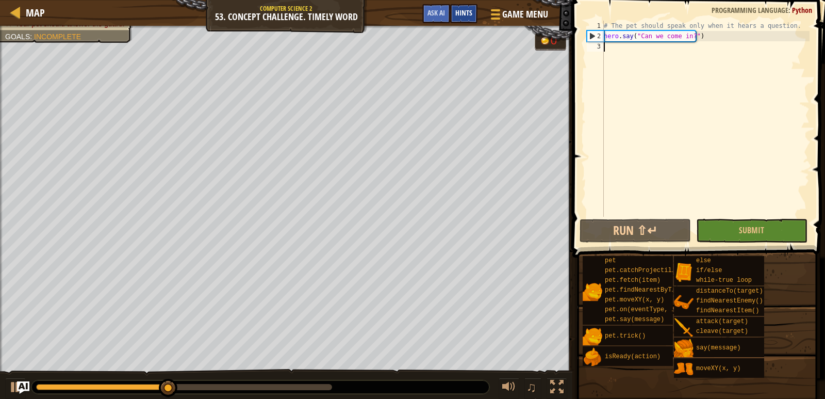
click at [454, 11] on div "Hints" at bounding box center [463, 13] width 27 height 19
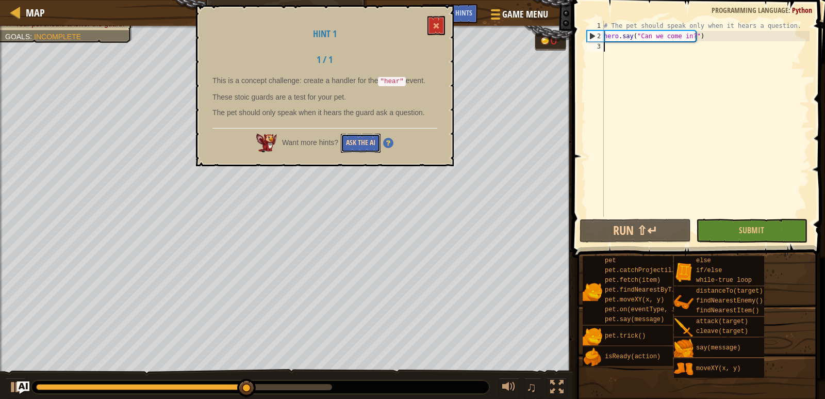
click at [376, 145] on button "Ask the AI" at bounding box center [361, 143] width 40 height 19
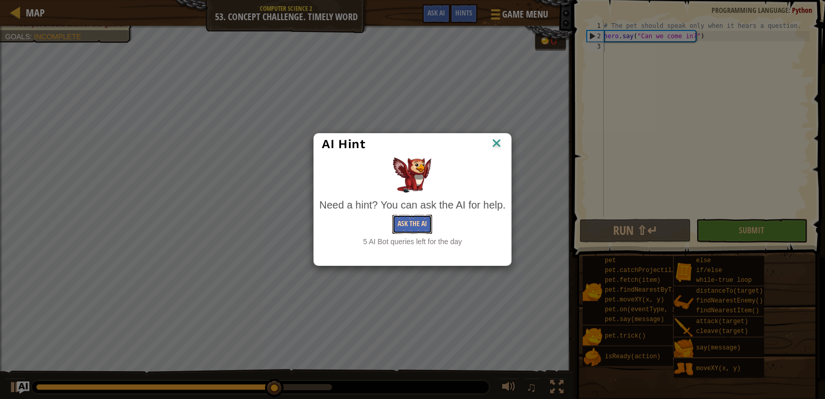
click at [425, 224] on button "Ask the AI" at bounding box center [413, 224] width 40 height 19
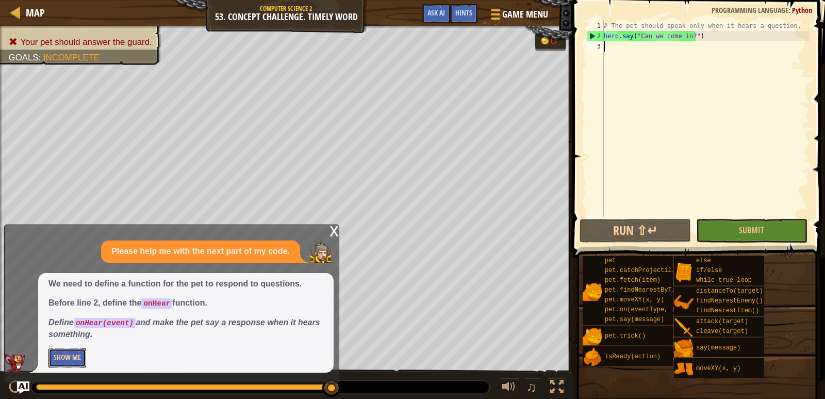
click at [71, 365] on button "Show Me" at bounding box center [67, 357] width 38 height 19
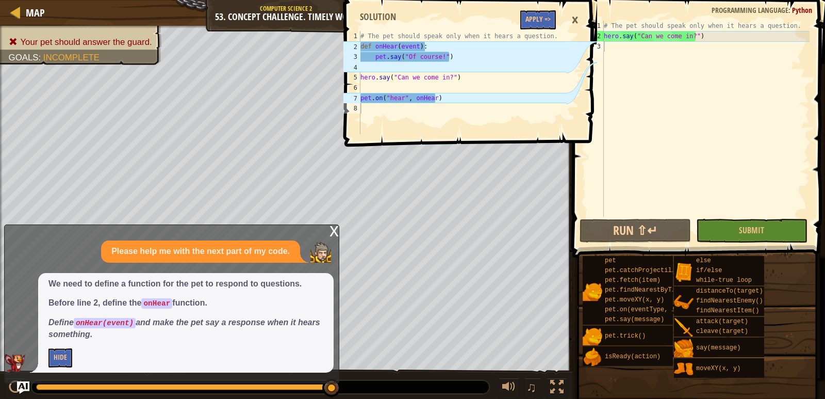
type textarea "hero.say("Can we come in?")"
drag, startPoint x: 695, startPoint y: 38, endPoint x: 604, endPoint y: 39, distance: 91.3
click at [604, 39] on div "hero.say("Can we come in?") 1 2 3 # The pet should speak only when it hears a q…" at bounding box center [697, 119] width 225 height 196
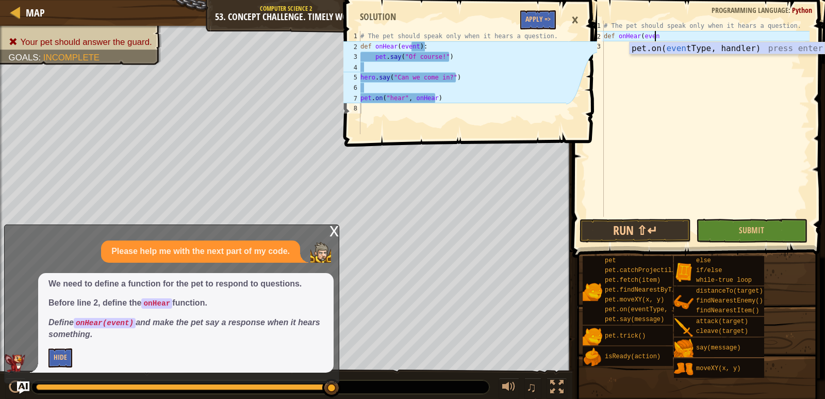
scroll to position [5, 4]
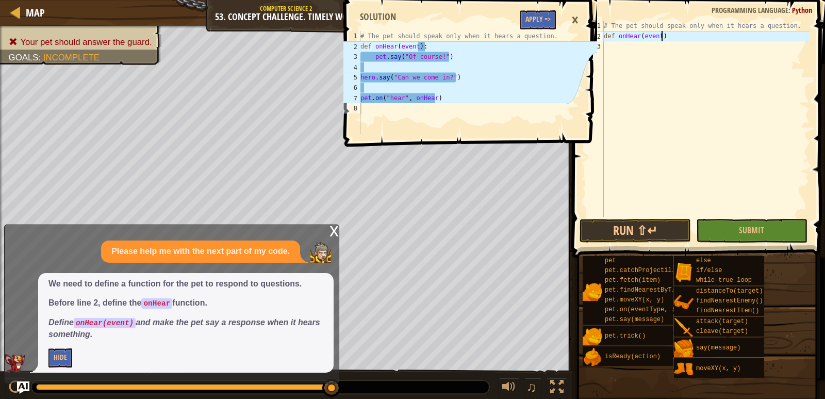
type textarea "def onHear(event):"
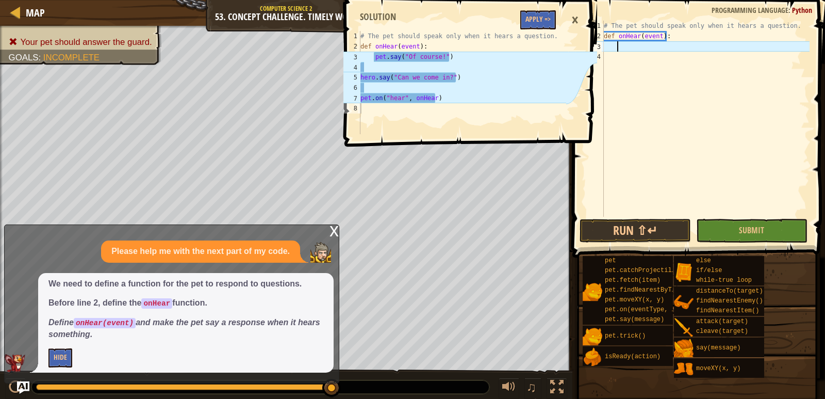
scroll to position [5, 1]
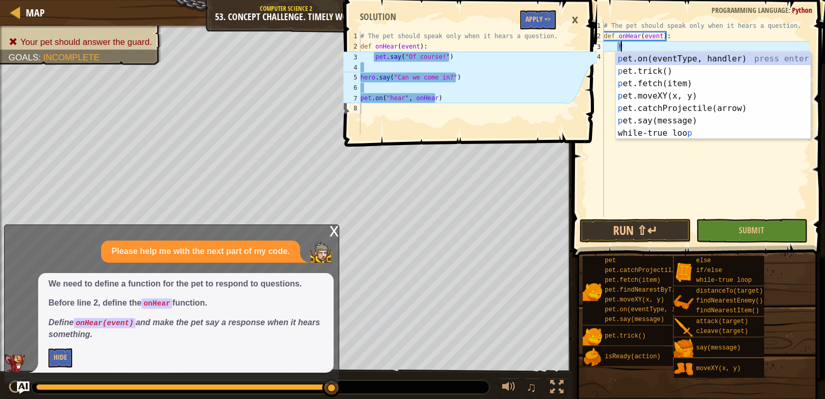
type textarea "P"
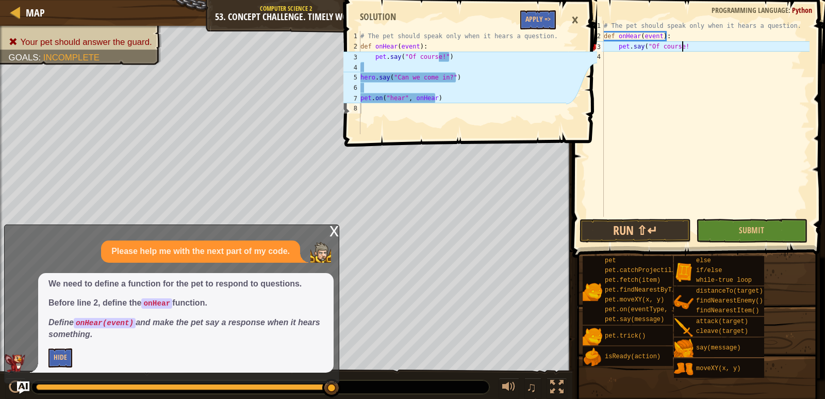
scroll to position [5, 6]
type textarea "pet.say("Of course!")"
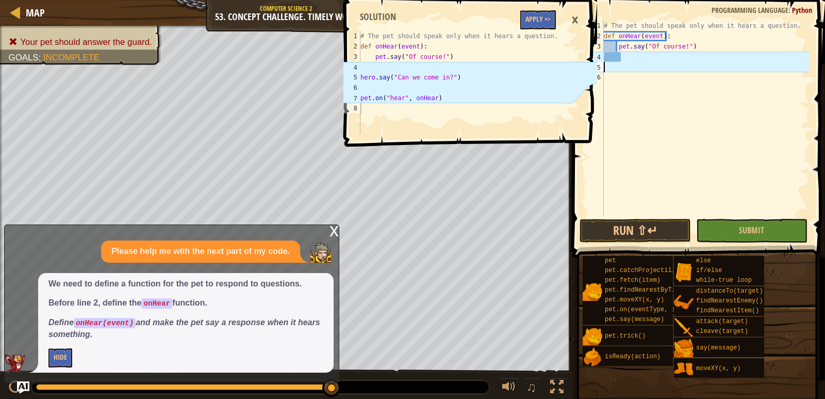
scroll to position [5, 0]
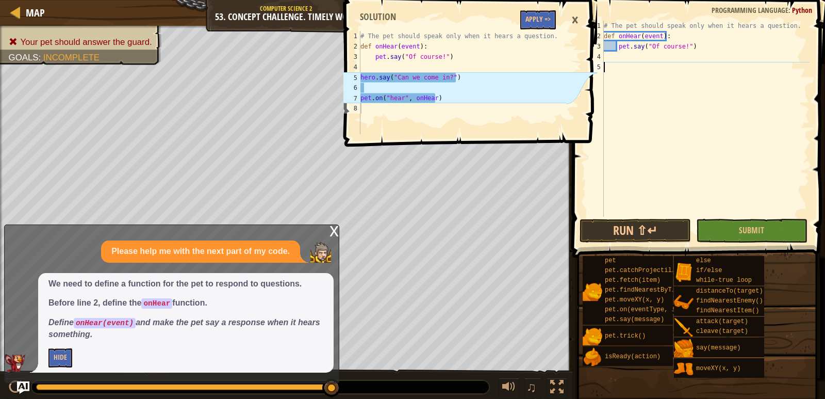
click at [608, 67] on div "# The pet should speak only when it hears a question. def onHear ( event ) : pe…" at bounding box center [706, 129] width 208 height 217
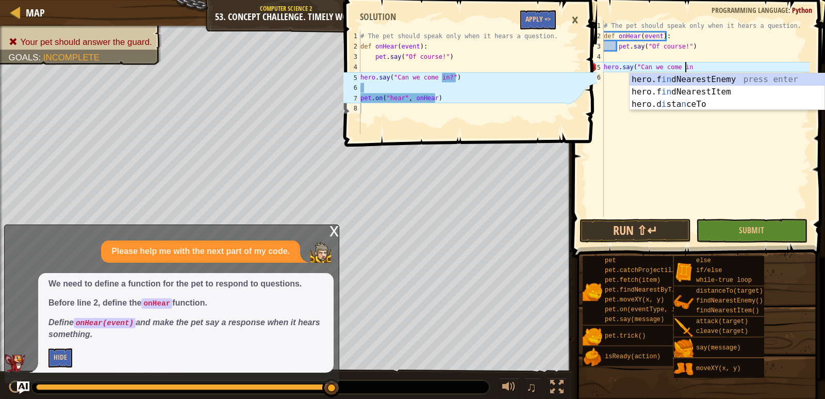
scroll to position [5, 7]
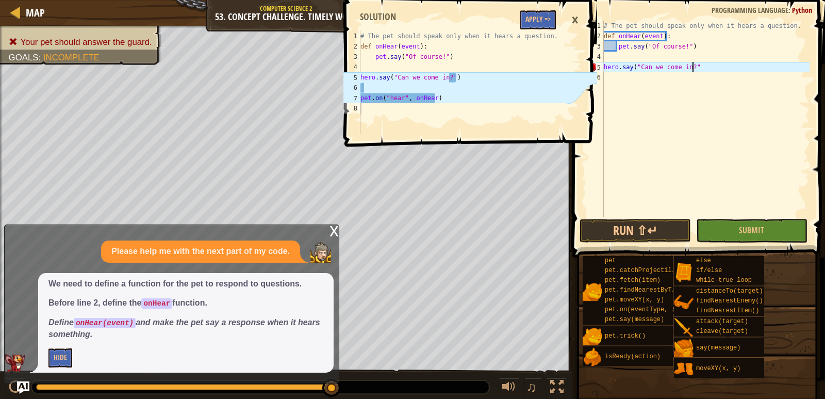
type textarea "hero.say("Can we come in?")"
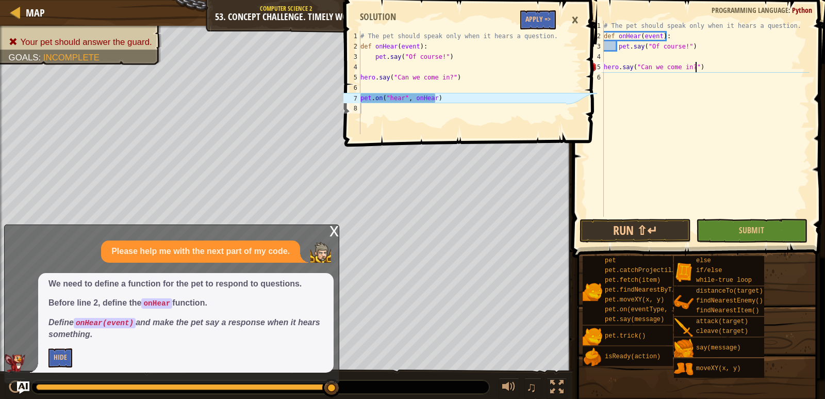
scroll to position [5, 7]
click at [640, 76] on div "# The pet should speak only when it hears a question. def onHear ( event ) : pe…" at bounding box center [706, 129] width 208 height 217
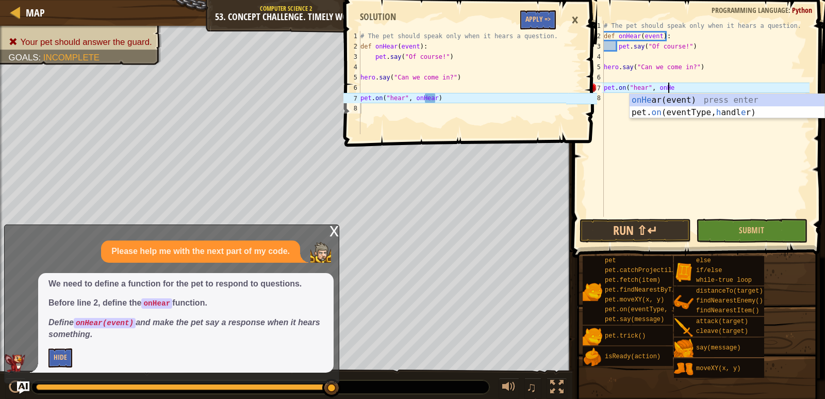
scroll to position [5, 6]
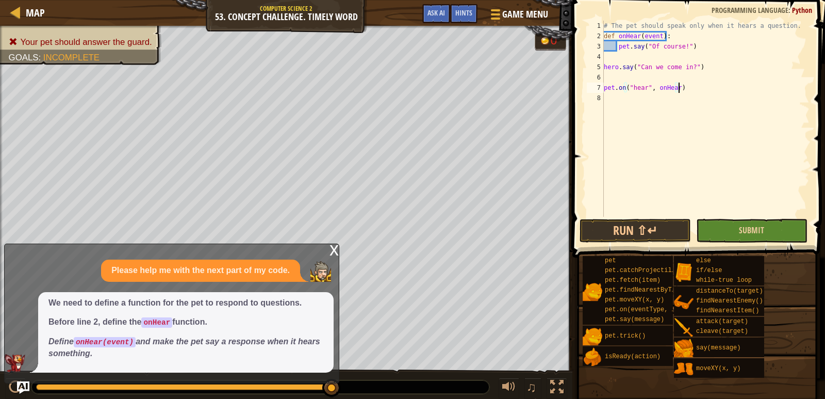
type textarea "pet.on("hear", onHear)"
click at [722, 228] on button "Submit" at bounding box center [752, 231] width 111 height 24
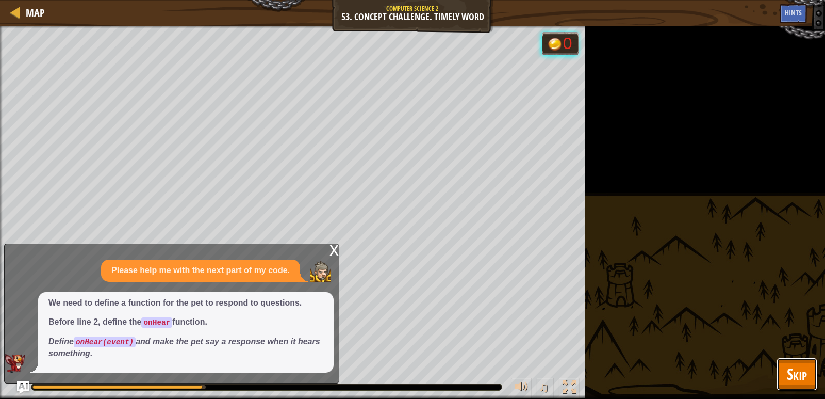
click at [798, 379] on span "Skip" at bounding box center [797, 373] width 20 height 21
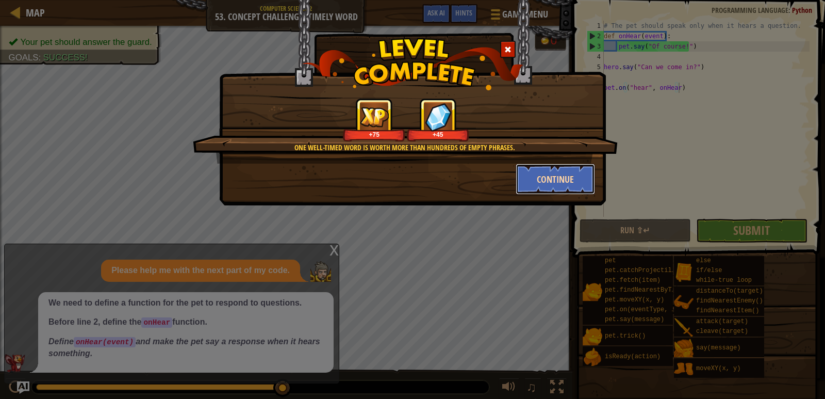
click at [532, 183] on button "Continue" at bounding box center [556, 179] width 80 height 31
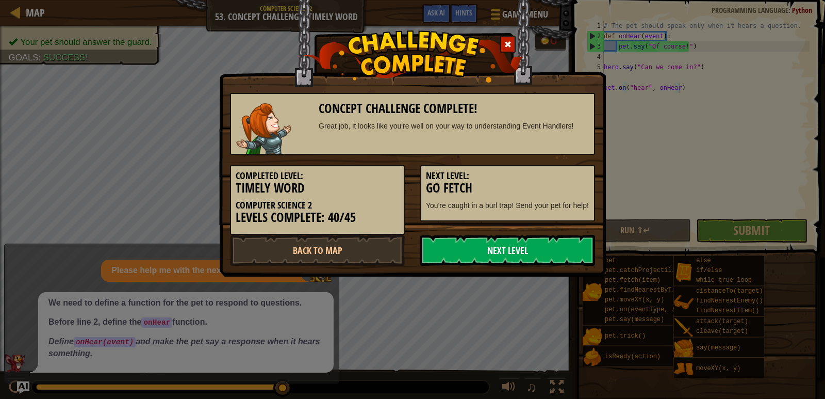
click at [533, 255] on link "Next Level" at bounding box center [507, 250] width 175 height 31
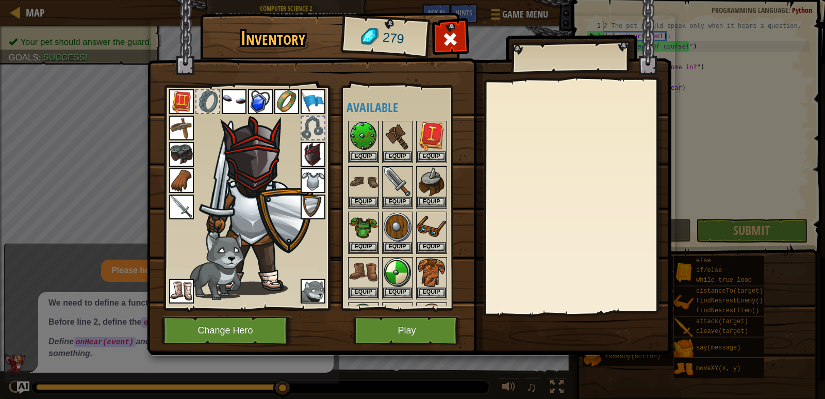
click at [313, 164] on img at bounding box center [313, 154] width 25 height 25
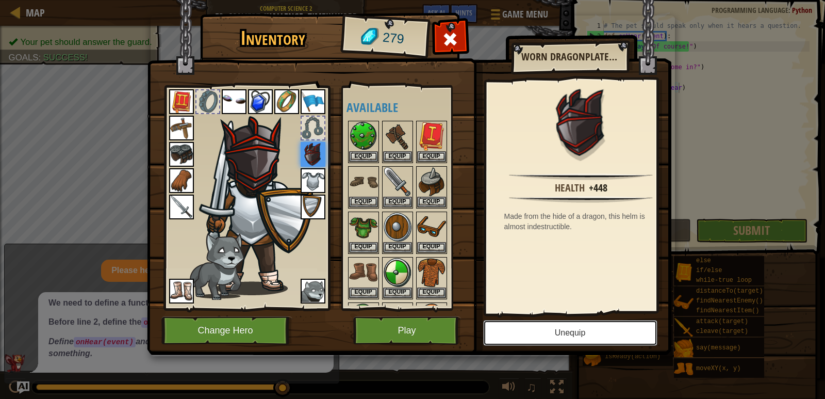
click at [568, 333] on button "Unequip" at bounding box center [570, 333] width 174 height 26
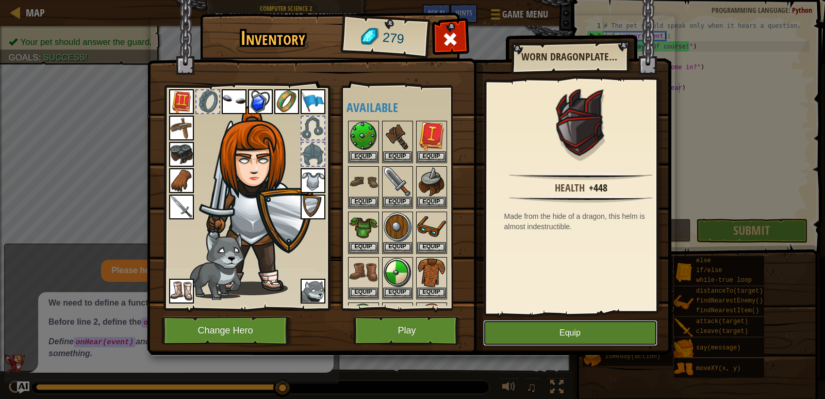
click at [565, 331] on button "Equip" at bounding box center [570, 333] width 174 height 26
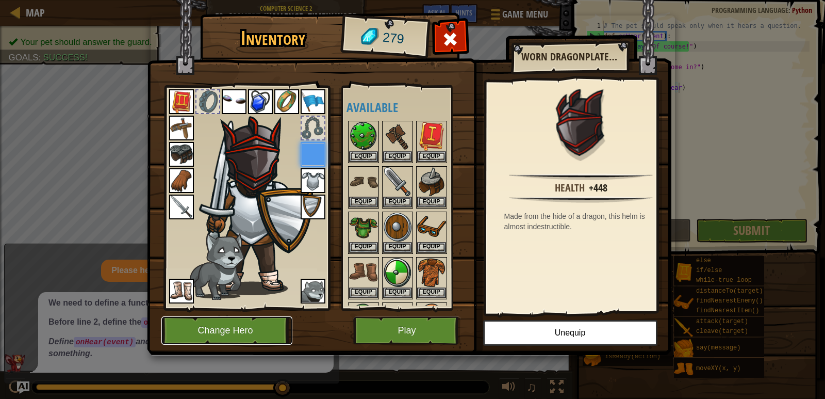
click at [230, 341] on button "Change Hero" at bounding box center [226, 330] width 131 height 28
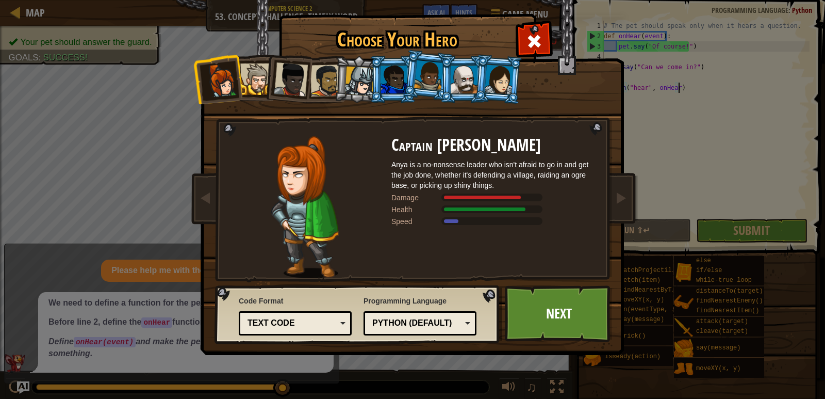
click at [393, 73] on div at bounding box center [394, 80] width 27 height 28
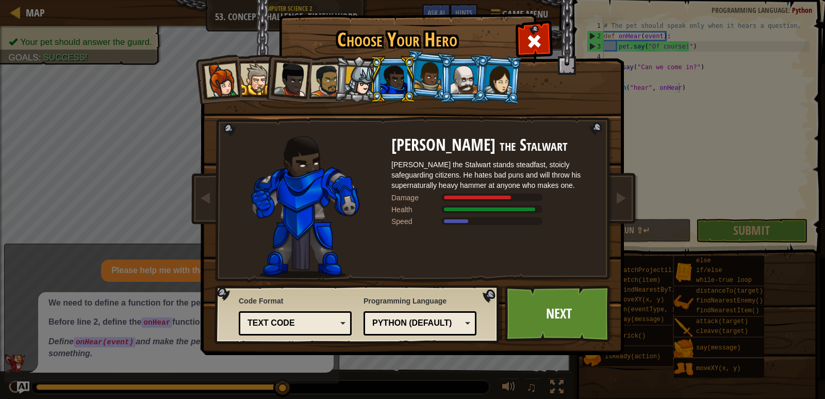
click at [425, 78] on div at bounding box center [428, 75] width 29 height 30
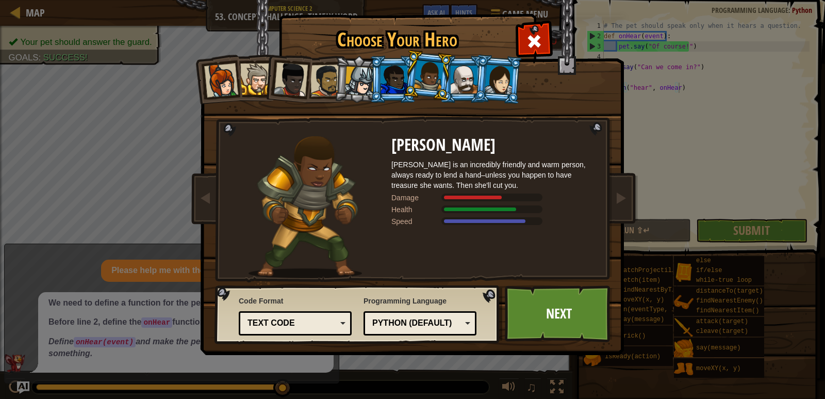
click at [518, 81] on li at bounding box center [499, 79] width 50 height 50
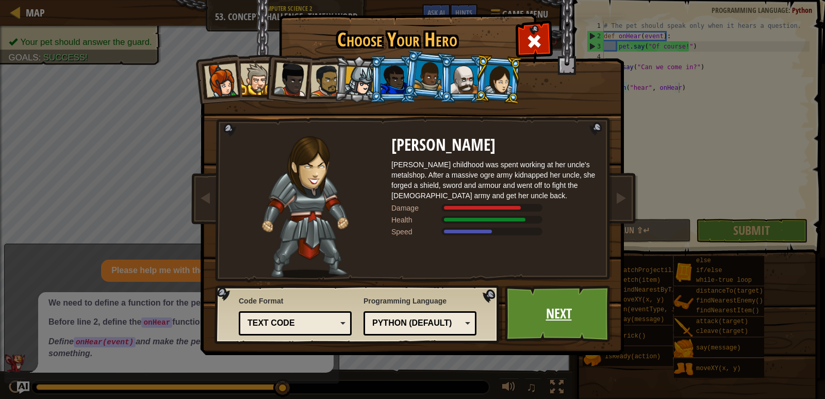
click at [571, 317] on link "Next" at bounding box center [559, 313] width 108 height 57
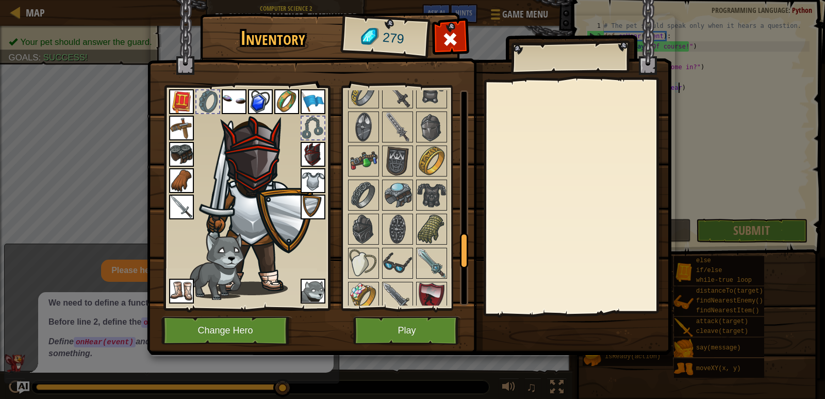
scroll to position [929, 0]
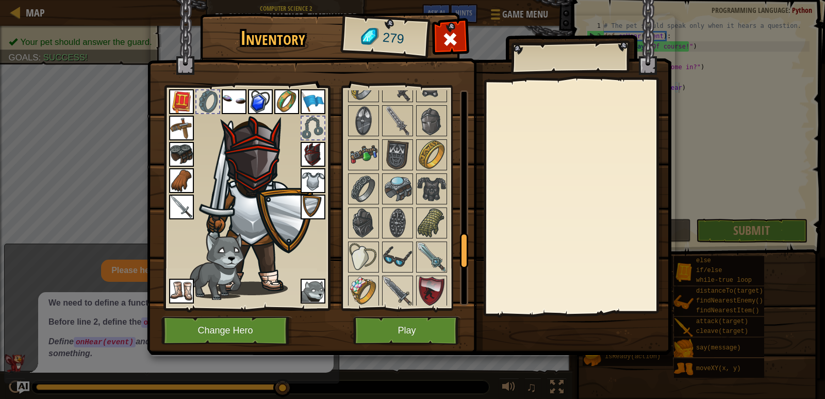
click at [410, 166] on img at bounding box center [397, 154] width 29 height 29
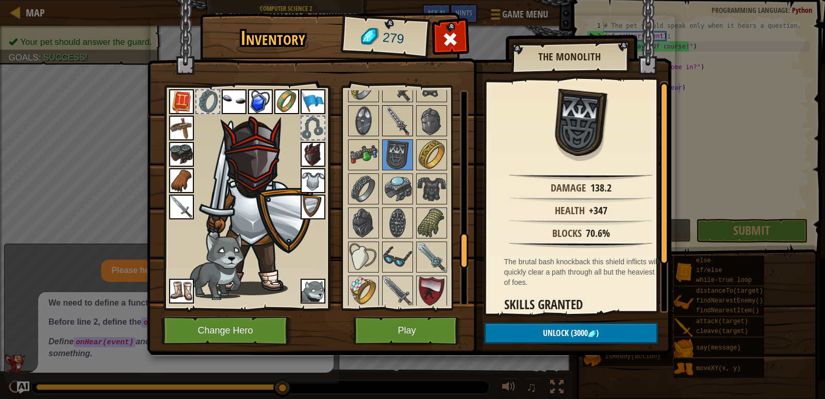
click at [390, 119] on img at bounding box center [397, 120] width 29 height 29
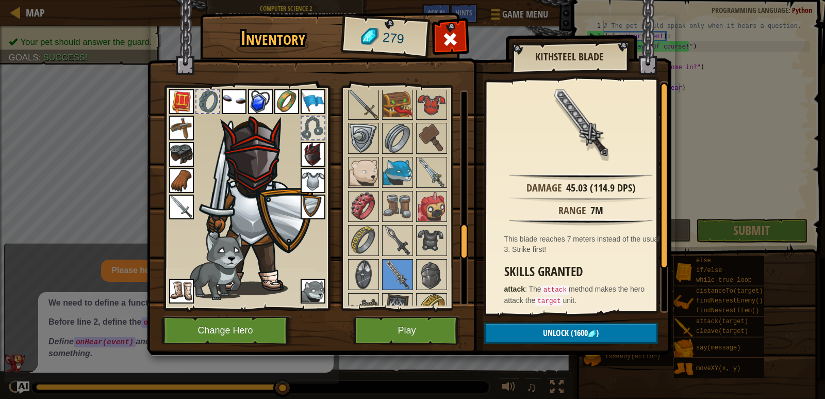
scroll to position [774, 0]
click at [456, 161] on div at bounding box center [411, 292] width 129 height 885
click at [431, 169] on img at bounding box center [431, 173] width 29 height 29
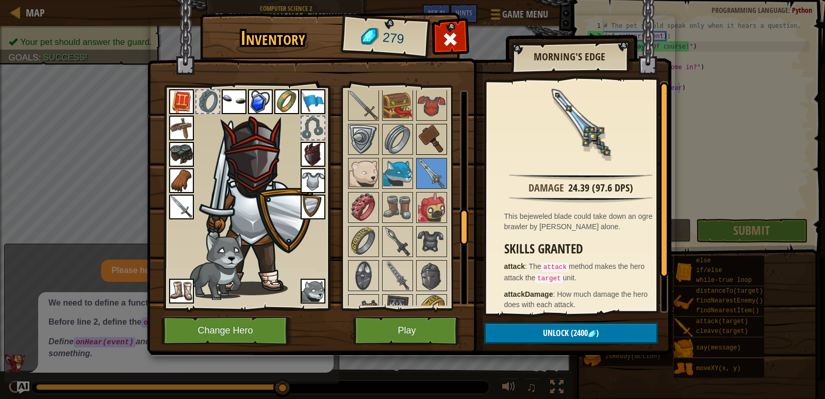
click at [423, 139] on img at bounding box center [431, 139] width 29 height 29
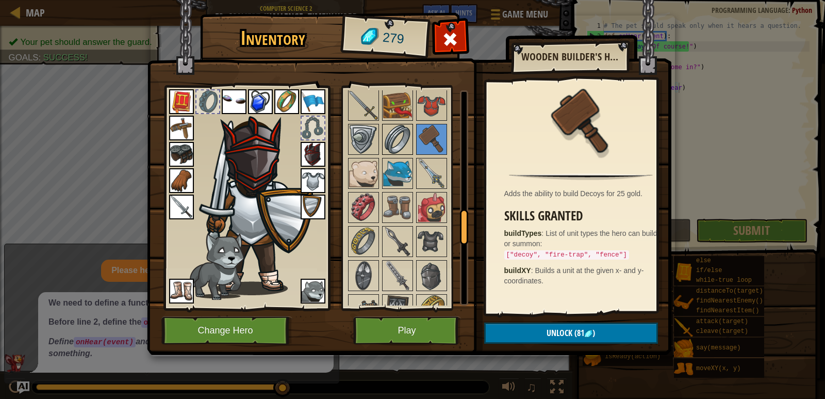
click at [394, 136] on img at bounding box center [397, 139] width 29 height 29
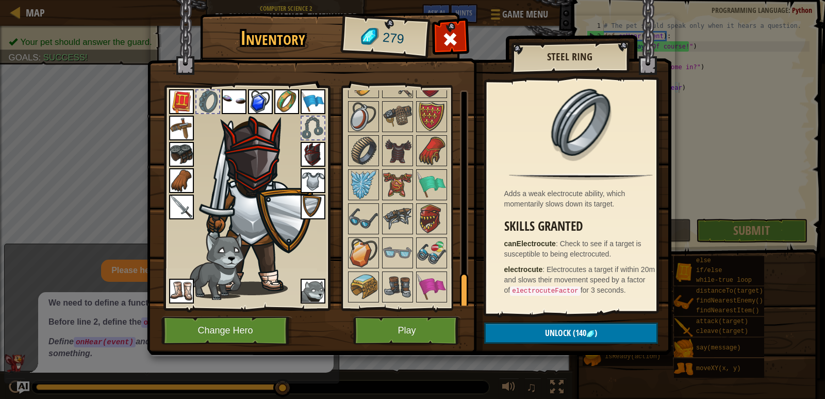
scroll to position [1204, 0]
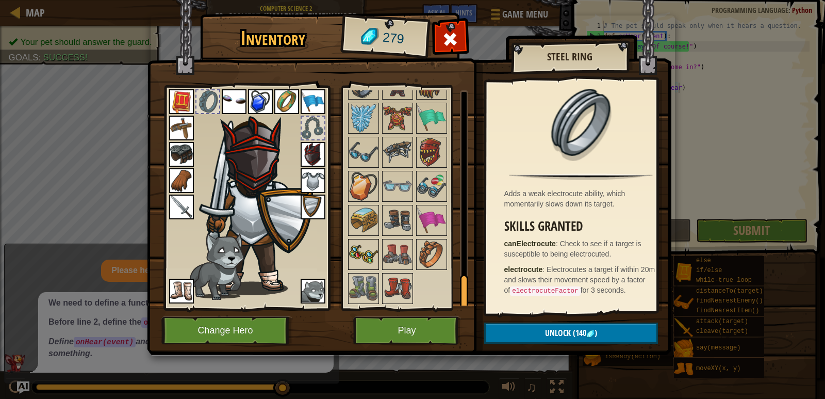
click at [367, 260] on img at bounding box center [363, 254] width 29 height 29
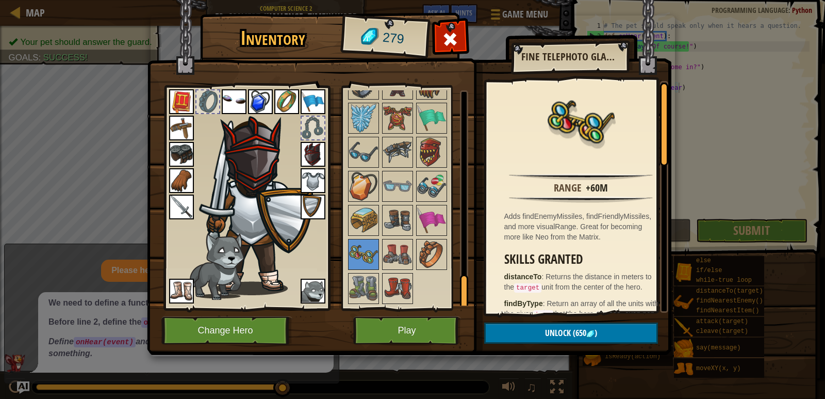
click at [235, 92] on img at bounding box center [234, 101] width 25 height 25
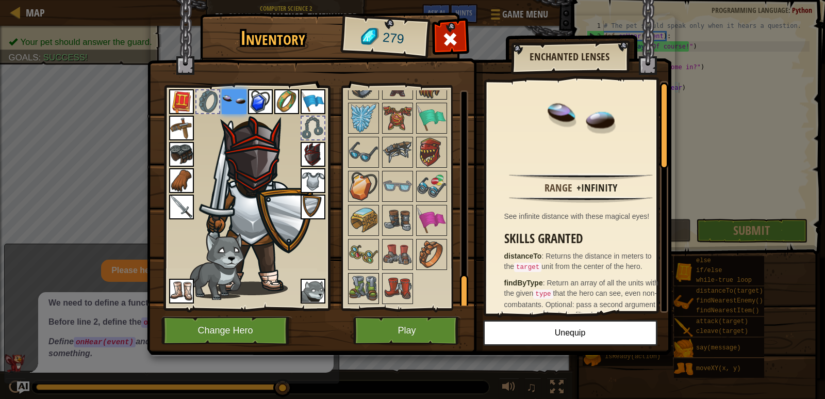
click at [360, 296] on img at bounding box center [363, 288] width 29 height 29
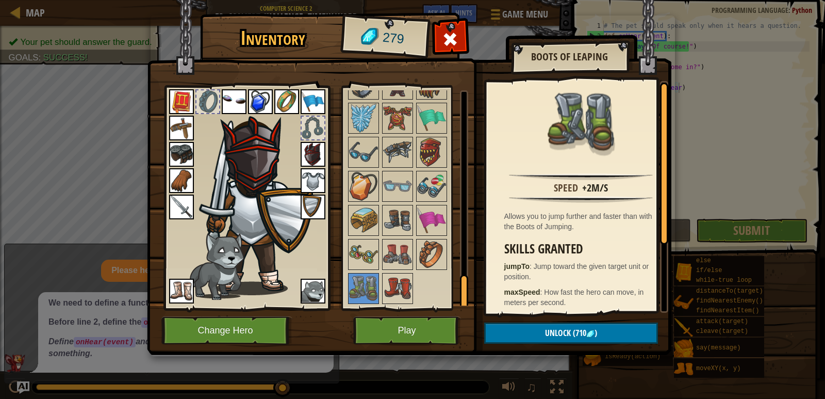
click at [191, 150] on img at bounding box center [181, 154] width 25 height 25
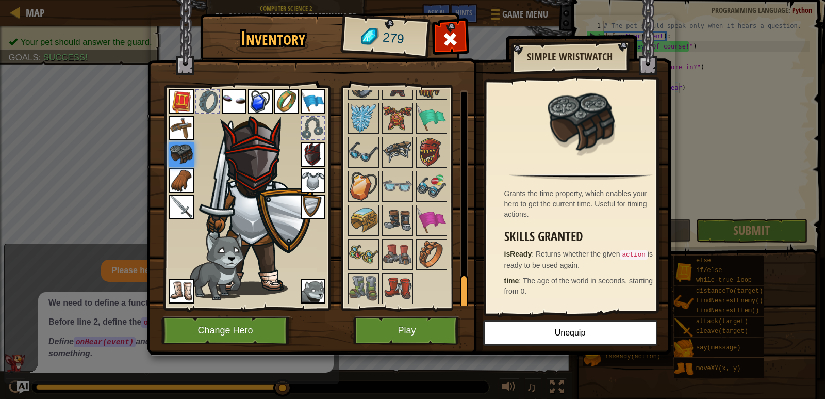
click at [185, 297] on img at bounding box center [181, 291] width 25 height 25
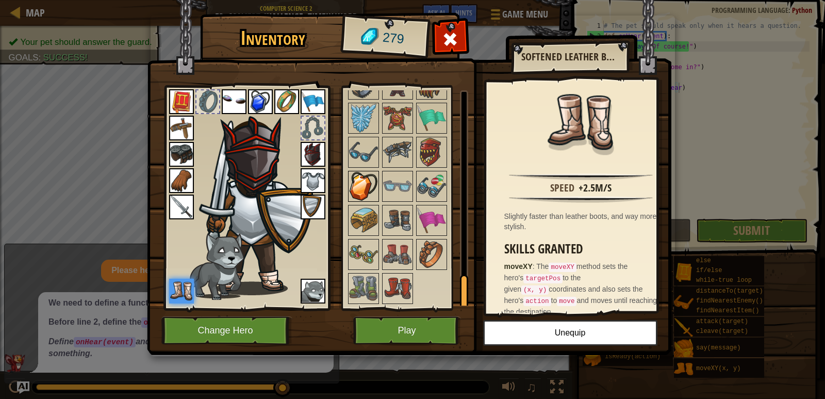
click at [362, 185] on img at bounding box center [363, 186] width 29 height 29
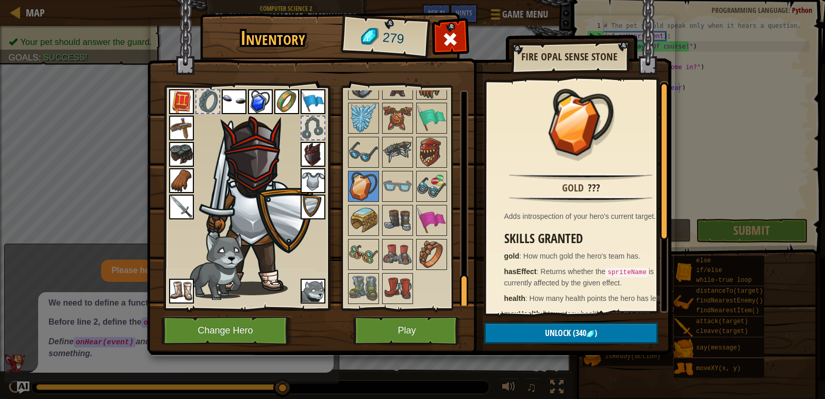
click at [401, 349] on img at bounding box center [409, 167] width 525 height 375
click at [397, 343] on button "Play" at bounding box center [407, 330] width 108 height 28
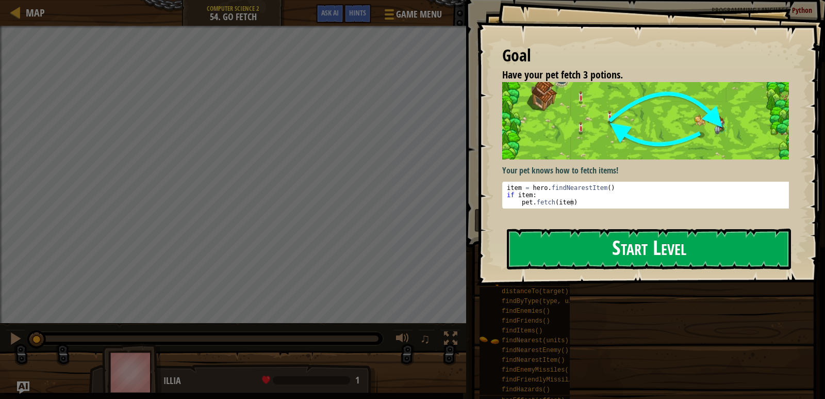
click at [597, 237] on button "Start Level" at bounding box center [649, 249] width 284 height 41
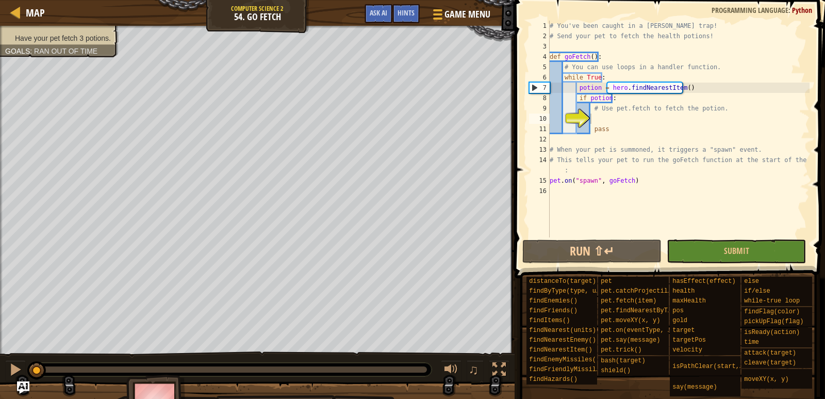
click at [234, 24] on div "Map Computer Science 2 54. Go Fetch Game Menu Done Hints Ask AI" at bounding box center [257, 13] width 515 height 26
click at [388, 107] on div "Map Computer Science 2 54. Go Fetch Game Menu Done Hints Ask AI 1 ההההההההההההה…" at bounding box center [412, 199] width 825 height 399
type textarea "pass"
click at [599, 124] on div "# You've been caught in a [PERSON_NAME] trap! # Send your pet to fetch the heal…" at bounding box center [679, 139] width 262 height 237
click at [596, 120] on div "# You've been caught in a [PERSON_NAME] trap! # Send your pet to fetch the heal…" at bounding box center [679, 139] width 262 height 237
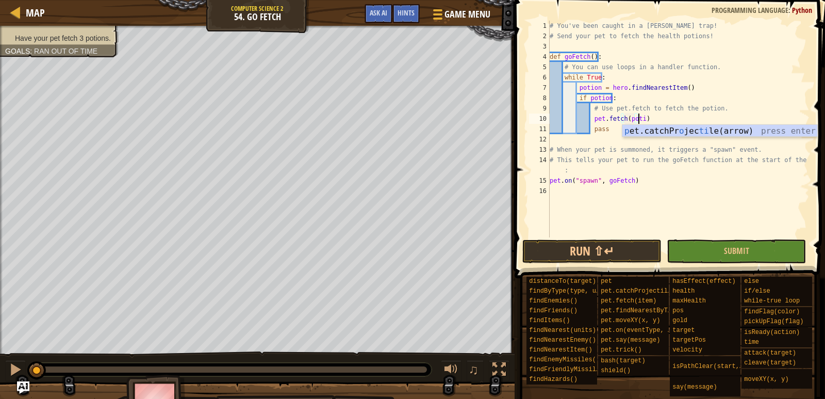
scroll to position [5, 7]
type textarea "pet.fetch(potion)"
click at [571, 255] on button "Run ⇧↵" at bounding box center [592, 251] width 139 height 24
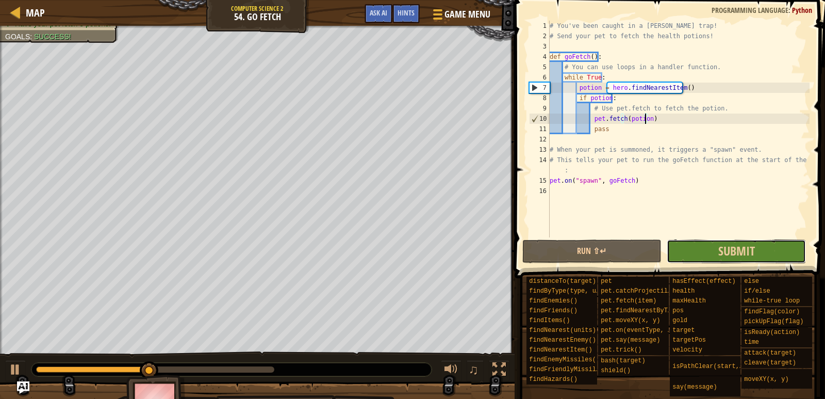
click at [758, 245] on button "Submit" at bounding box center [736, 251] width 139 height 24
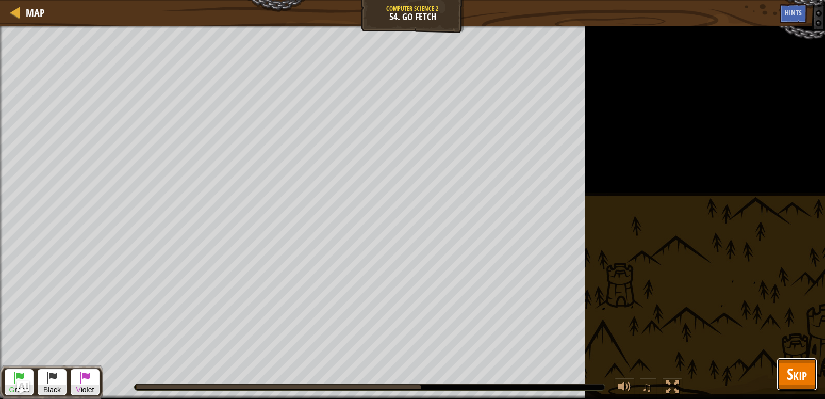
click at [786, 375] on button "Skip" at bounding box center [797, 374] width 41 height 33
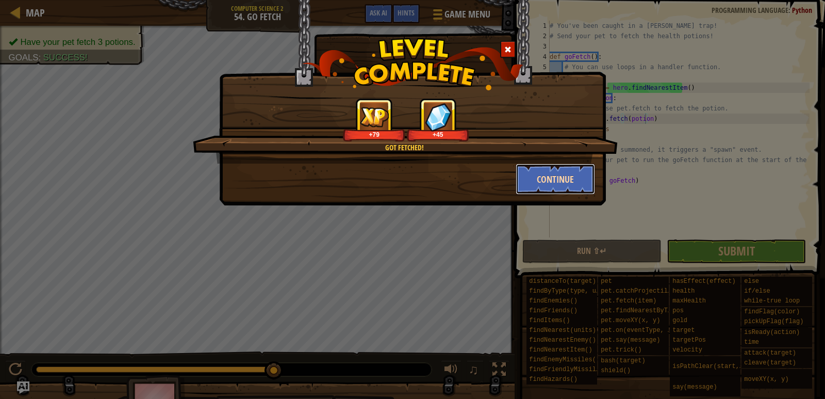
click at [543, 171] on button "Continue" at bounding box center [556, 179] width 80 height 31
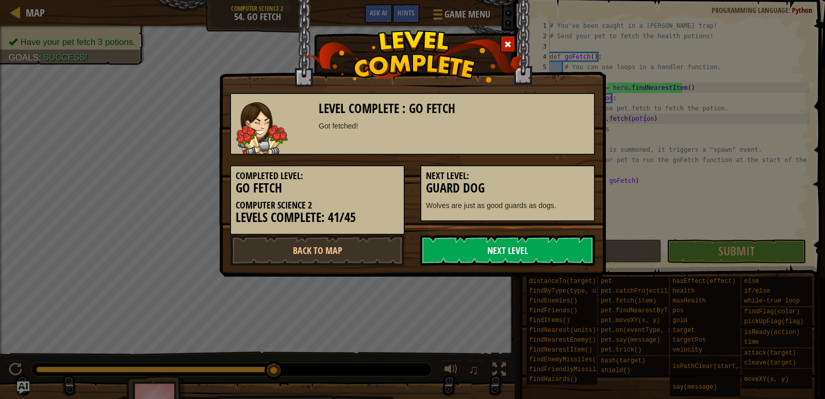
click at [479, 244] on link "Next Level" at bounding box center [507, 250] width 175 height 31
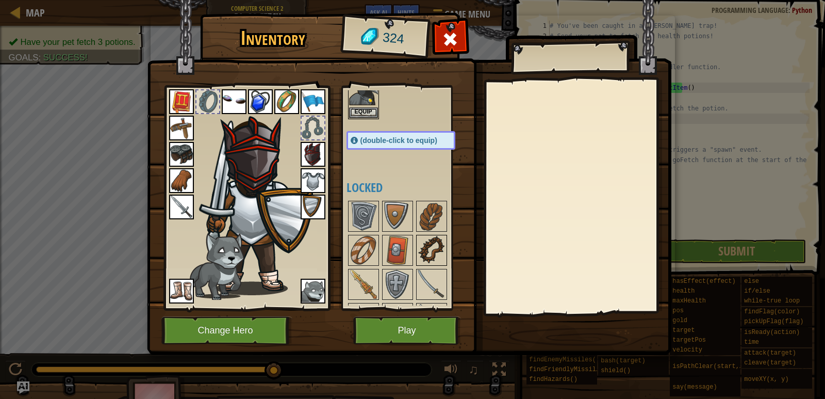
scroll to position [413, 0]
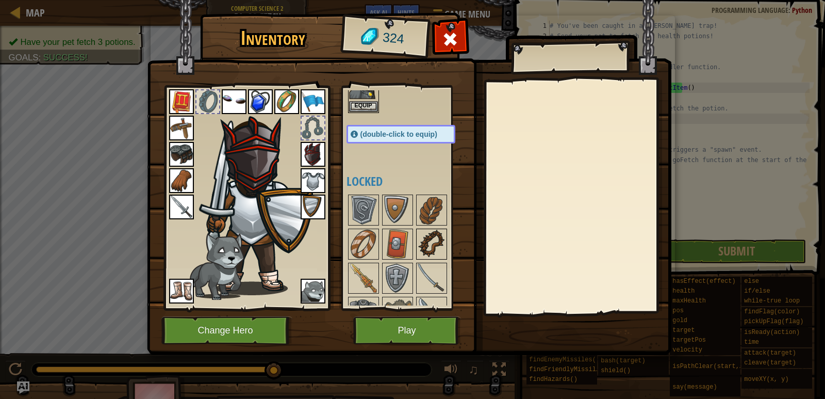
click at [428, 238] on img at bounding box center [431, 244] width 29 height 29
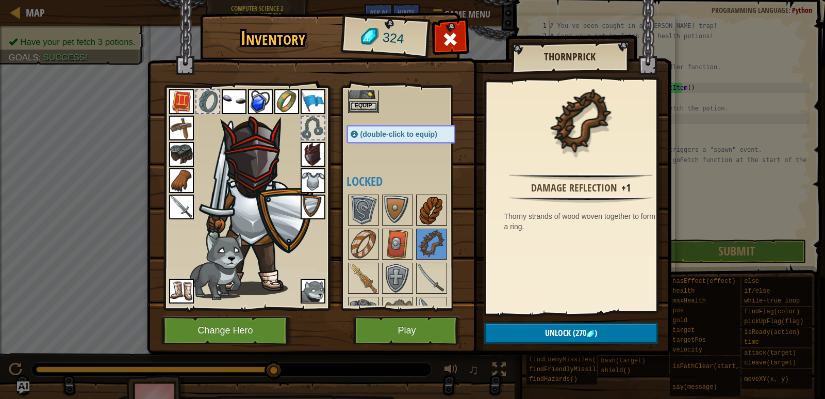
click at [444, 202] on img at bounding box center [431, 210] width 29 height 29
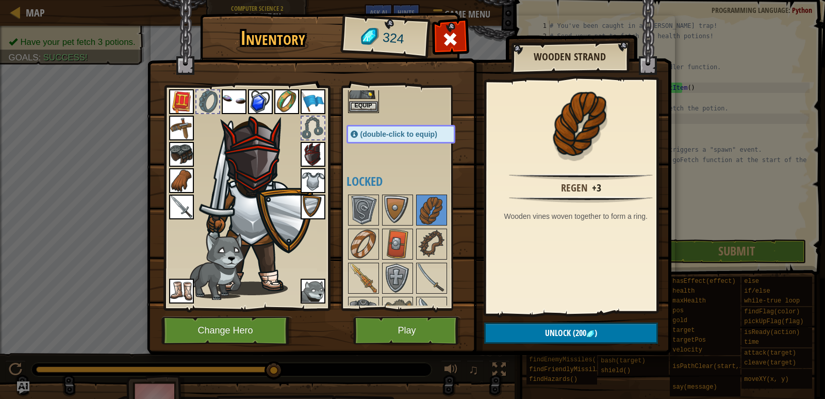
click at [182, 122] on img at bounding box center [181, 128] width 25 height 25
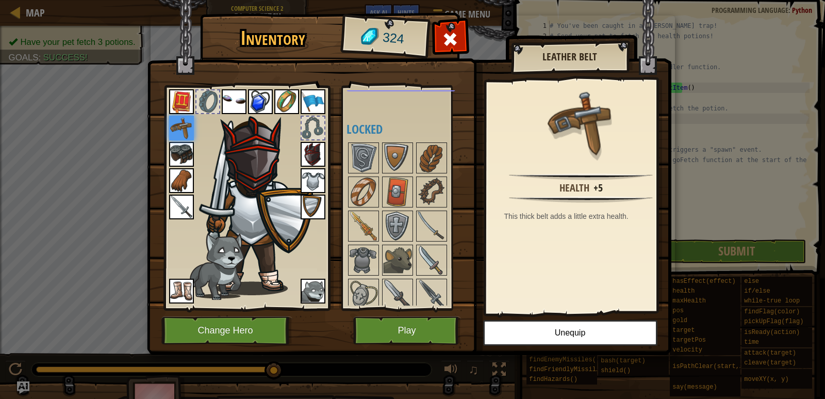
scroll to position [464, 0]
click at [430, 170] on img at bounding box center [431, 158] width 29 height 29
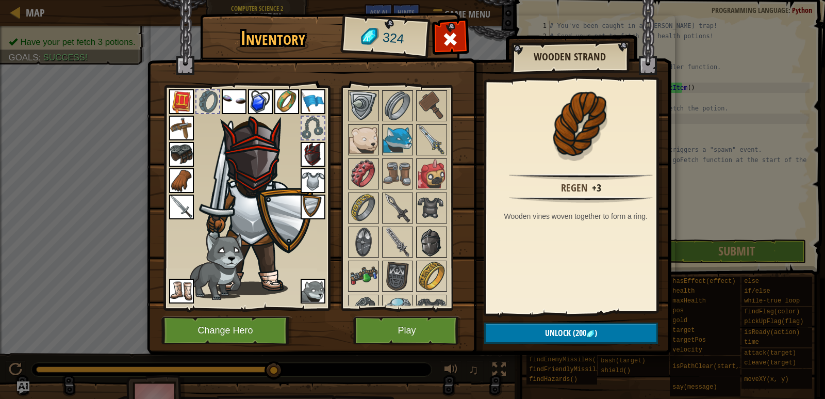
scroll to position [722, 0]
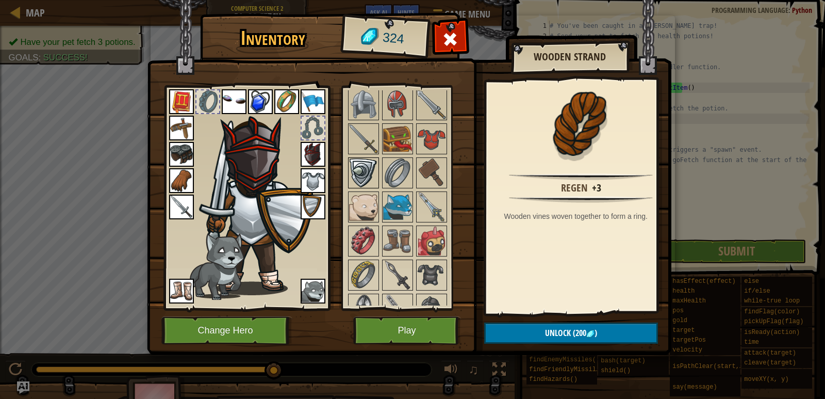
drag, startPoint x: 364, startPoint y: 177, endPoint x: 369, endPoint y: 179, distance: 5.3
click at [368, 179] on img at bounding box center [363, 172] width 29 height 29
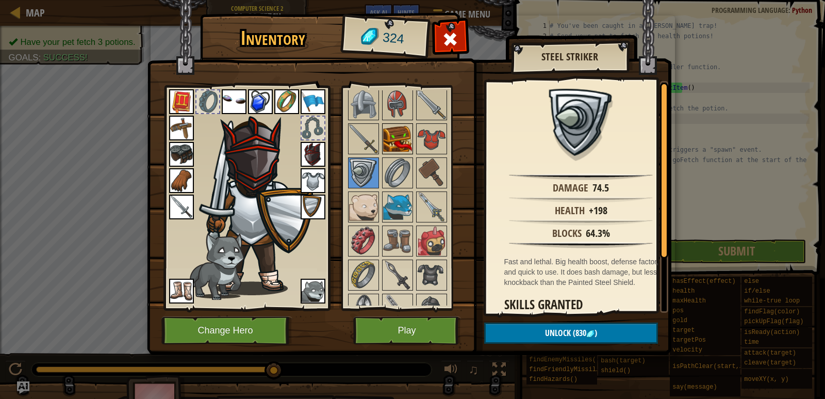
click at [386, 137] on img at bounding box center [397, 138] width 29 height 29
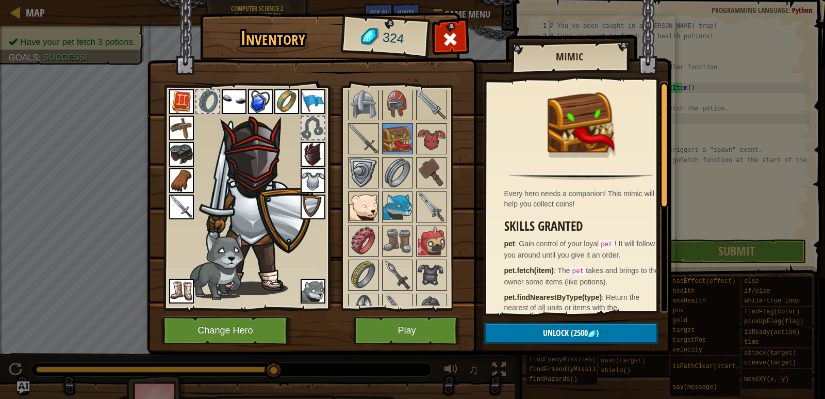
scroll to position [619, 0]
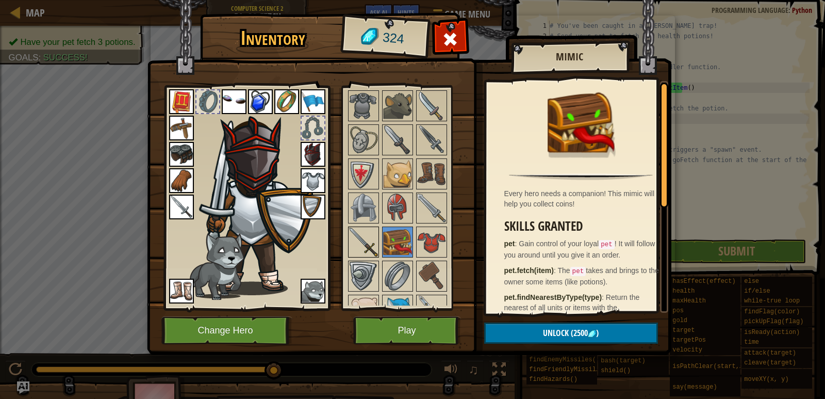
click at [379, 252] on div at bounding box center [363, 241] width 31 height 31
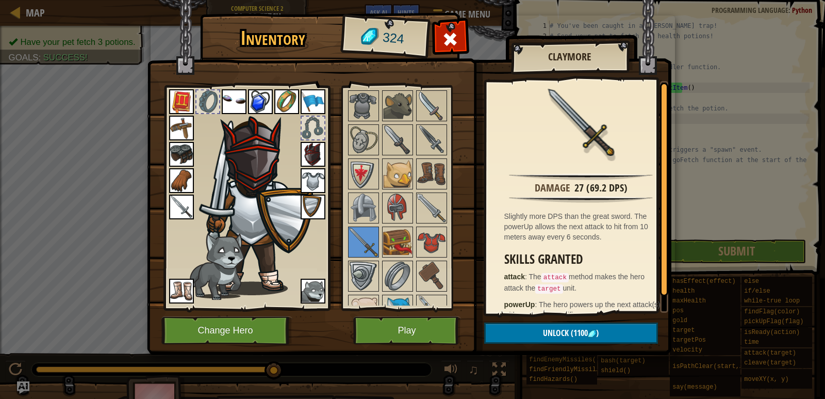
click at [191, 204] on img at bounding box center [181, 207] width 25 height 25
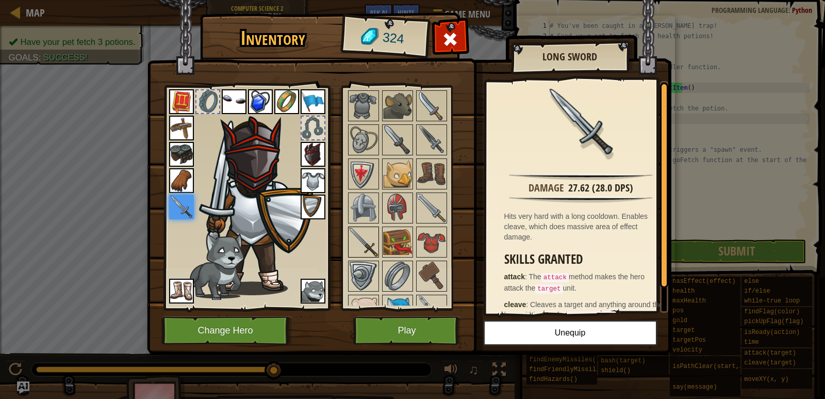
drag, startPoint x: 345, startPoint y: 225, endPoint x: 361, endPoint y: 244, distance: 23.8
click at [350, 227] on div "Available Equip Equip Equip Equip Equip Equip Equip Equip Equip Equip Equip Equ…" at bounding box center [405, 198] width 126 height 224
click at [361, 246] on img at bounding box center [363, 242] width 29 height 29
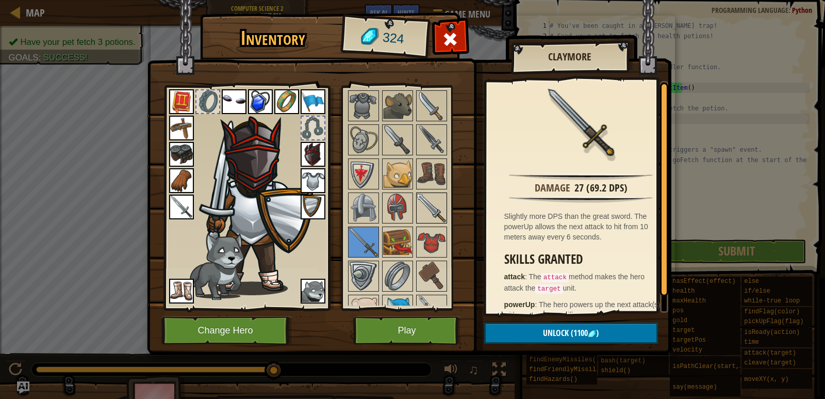
click at [440, 197] on img at bounding box center [431, 207] width 29 height 29
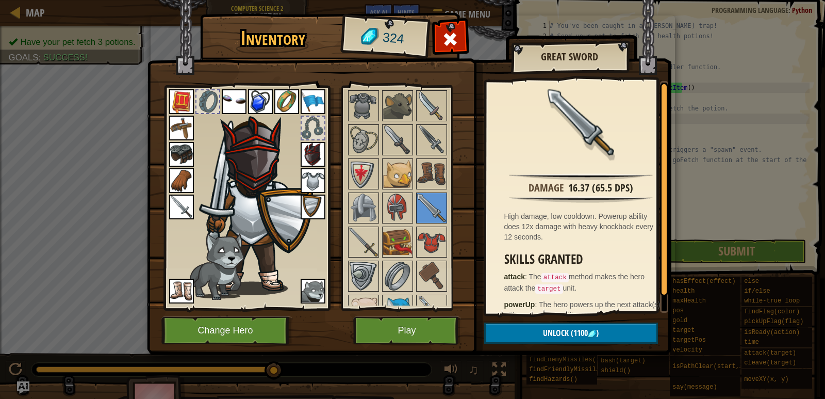
click at [185, 213] on img at bounding box center [181, 207] width 25 height 25
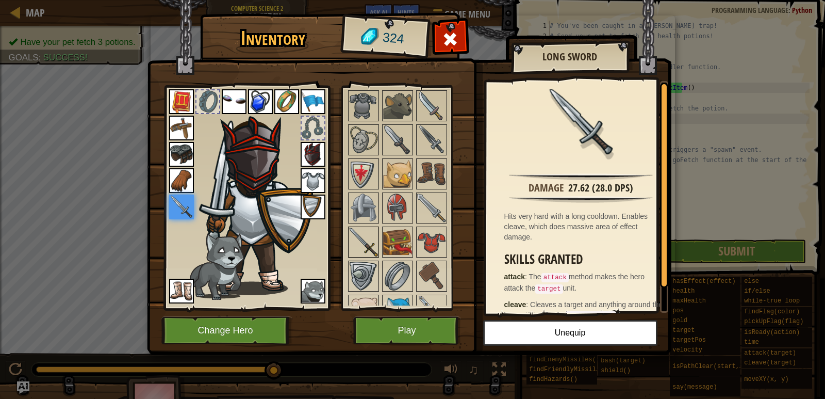
click at [369, 234] on img at bounding box center [363, 242] width 29 height 29
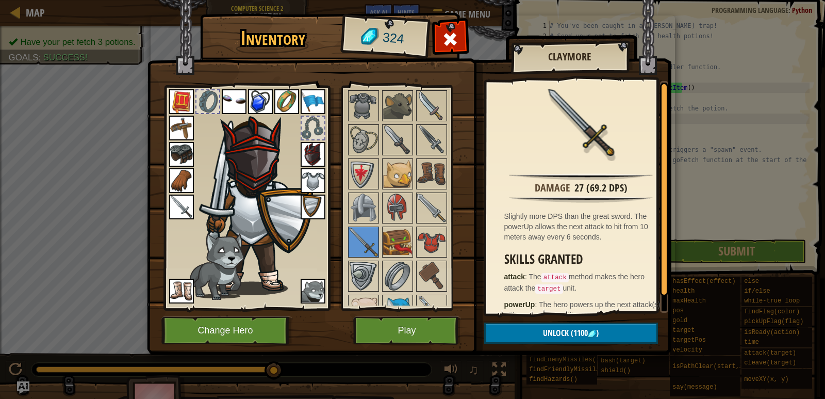
click at [183, 217] on img at bounding box center [181, 207] width 25 height 25
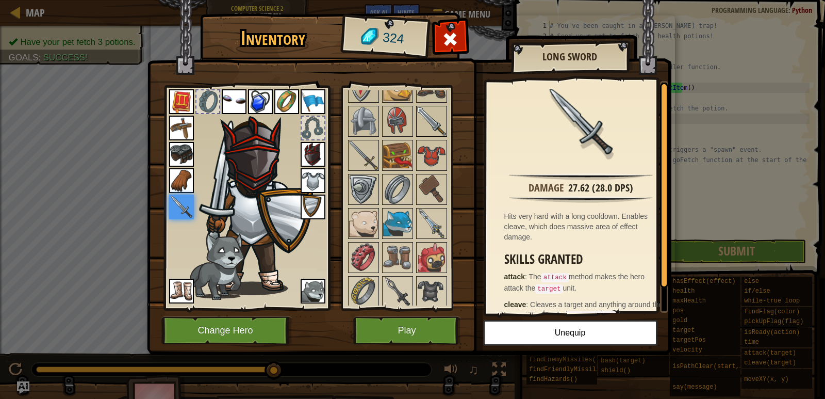
scroll to position [774, 0]
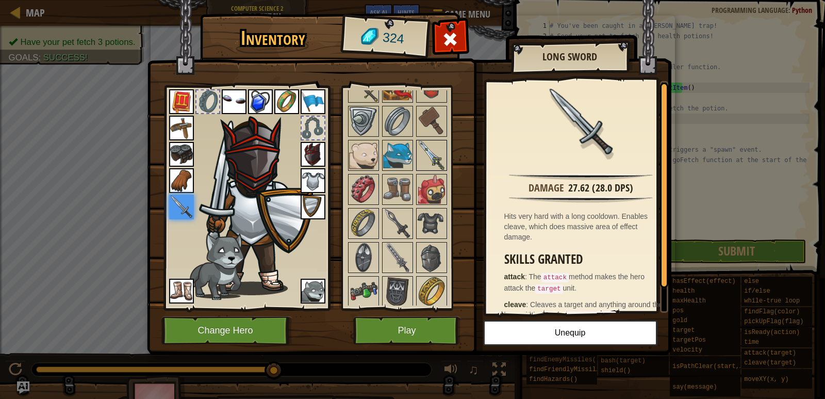
click at [435, 150] on img at bounding box center [431, 155] width 29 height 29
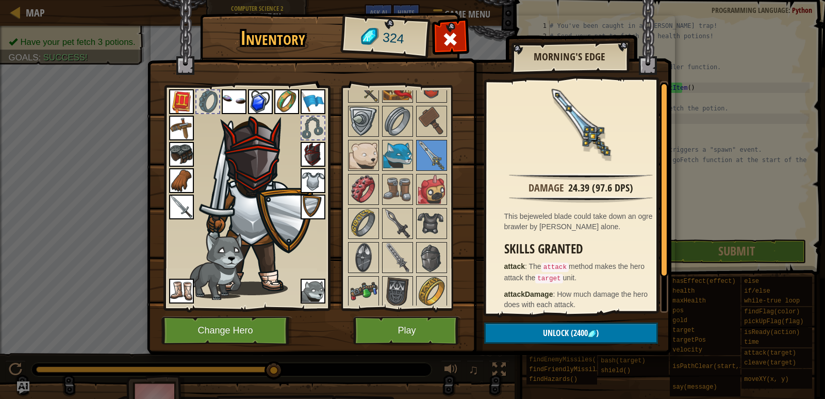
click at [381, 222] on div at bounding box center [411, 274] width 129 height 885
click at [387, 228] on img at bounding box center [397, 223] width 29 height 29
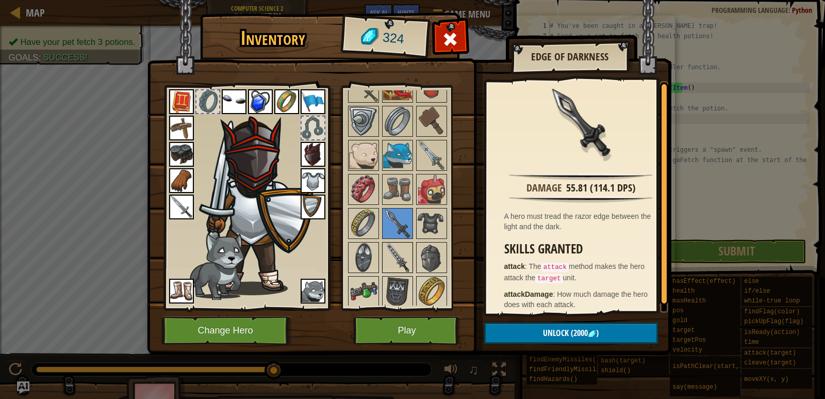
click at [397, 258] on img at bounding box center [397, 257] width 29 height 29
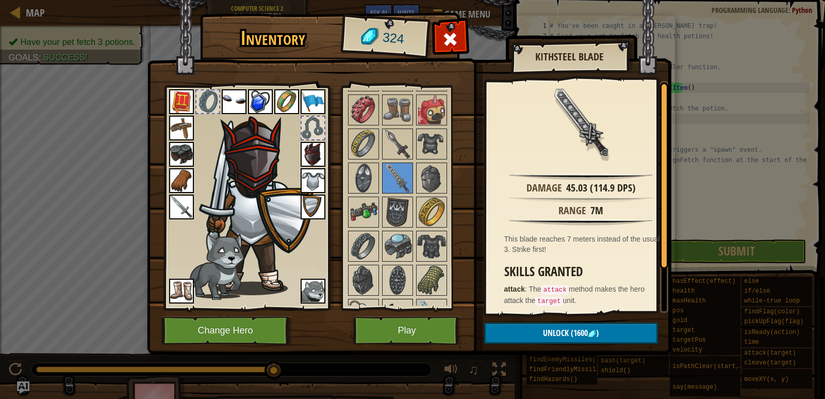
scroll to position [929, 0]
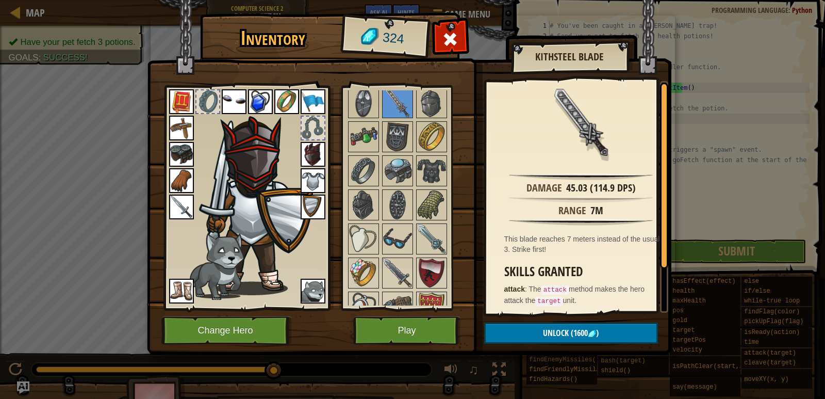
click at [187, 110] on img at bounding box center [181, 101] width 25 height 25
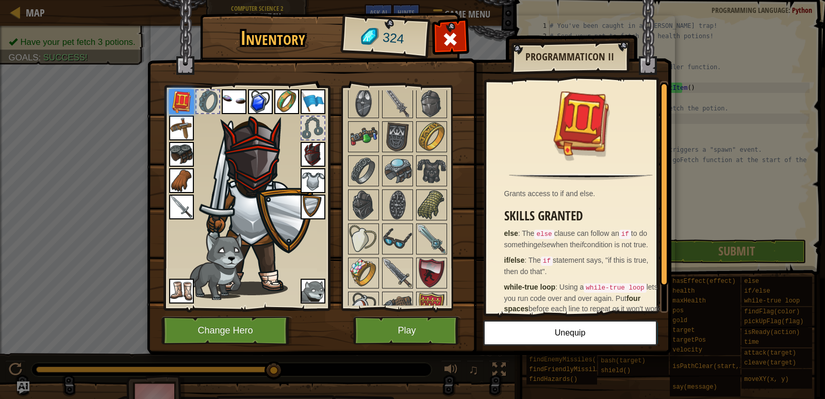
scroll to position [29, 0]
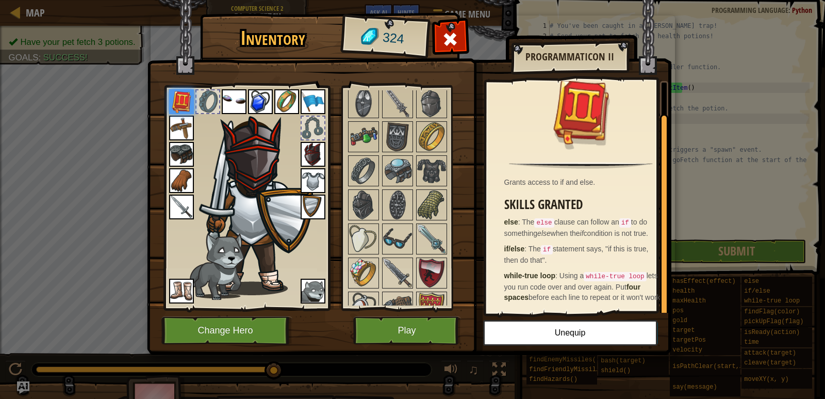
click at [266, 94] on img at bounding box center [260, 101] width 25 height 25
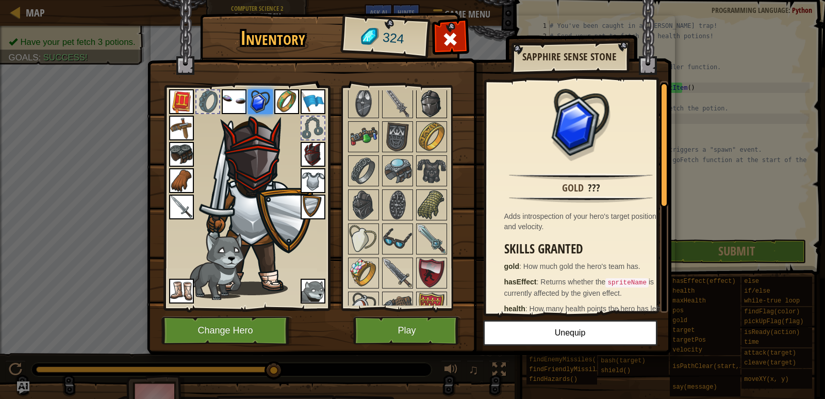
scroll to position [1186, 0]
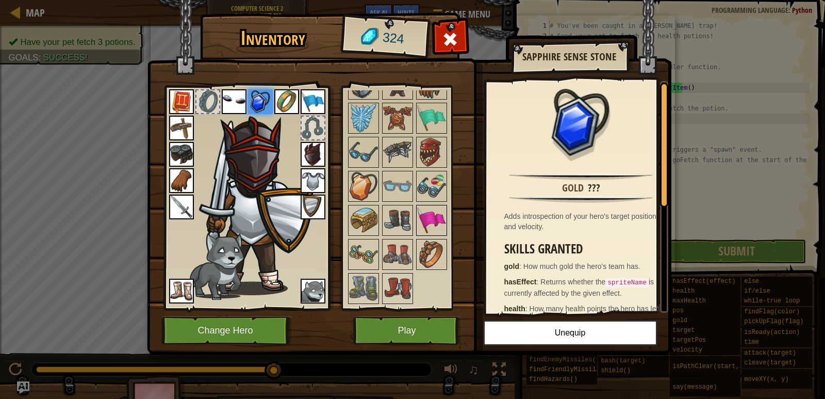
click at [429, 223] on img at bounding box center [431, 220] width 29 height 29
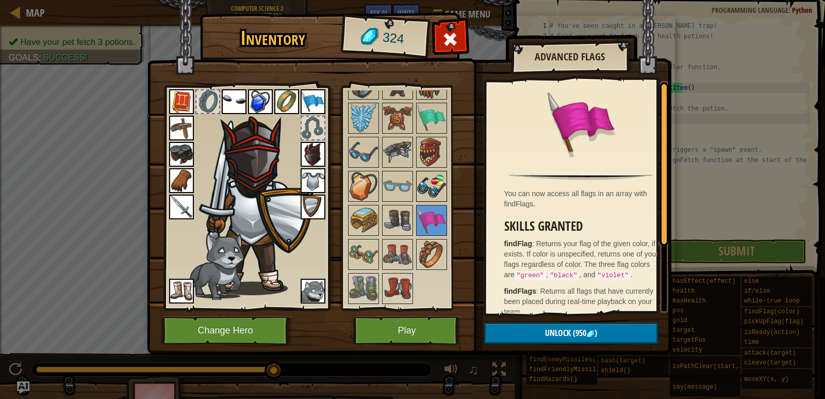
click at [441, 181] on img at bounding box center [431, 186] width 29 height 29
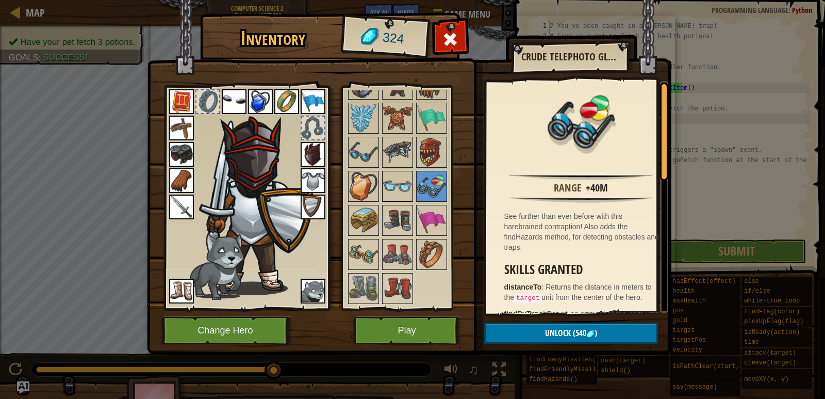
click at [382, 180] on div at bounding box center [397, 186] width 31 height 31
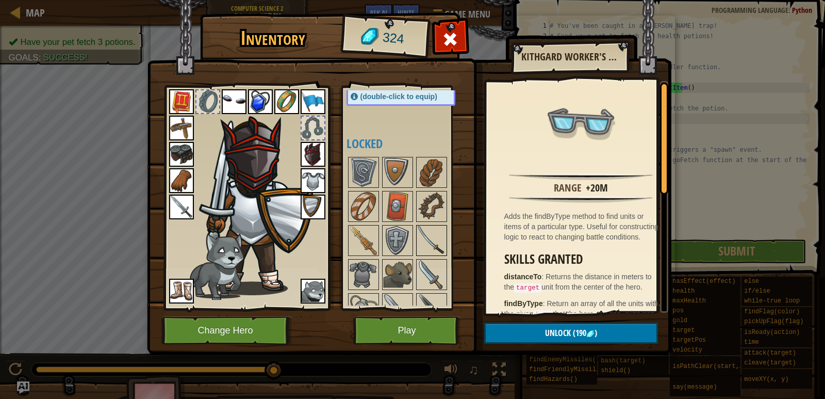
scroll to position [516, 0]
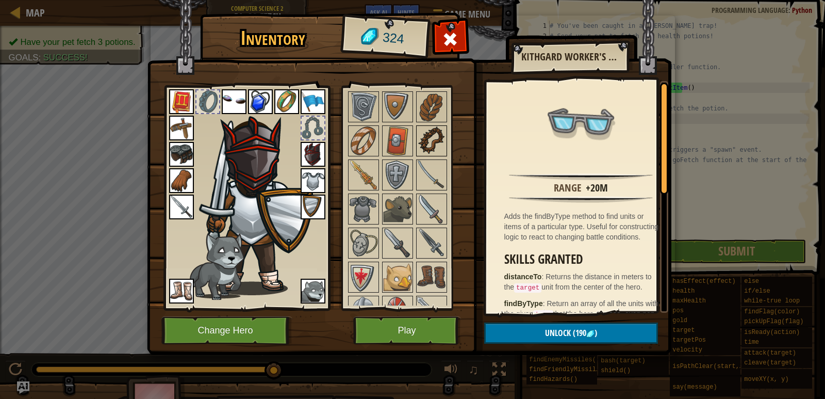
click at [433, 139] on img at bounding box center [431, 140] width 29 height 29
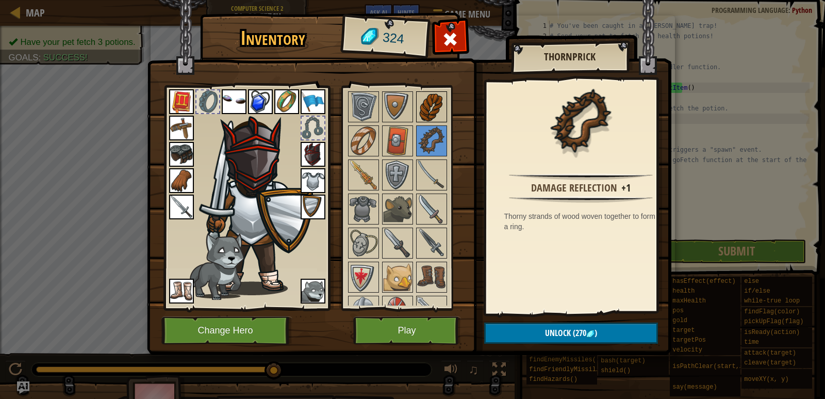
click at [436, 112] on img at bounding box center [431, 106] width 29 height 29
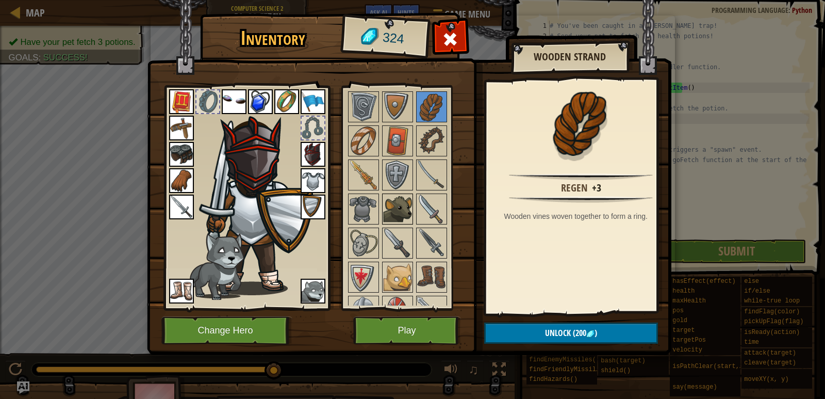
scroll to position [619, 0]
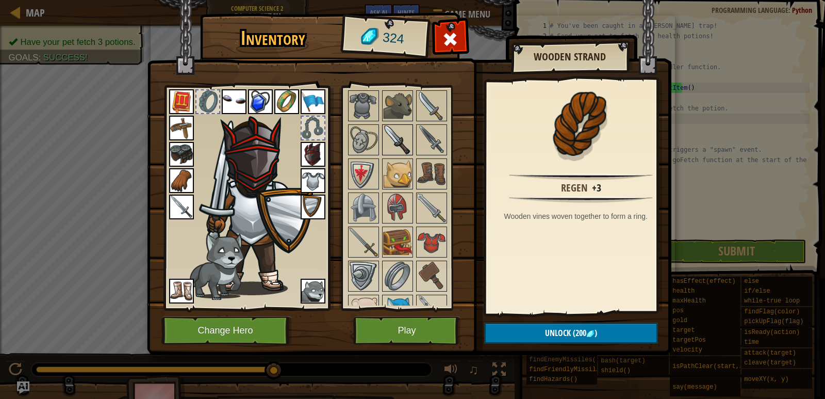
click at [391, 133] on img at bounding box center [397, 139] width 29 height 29
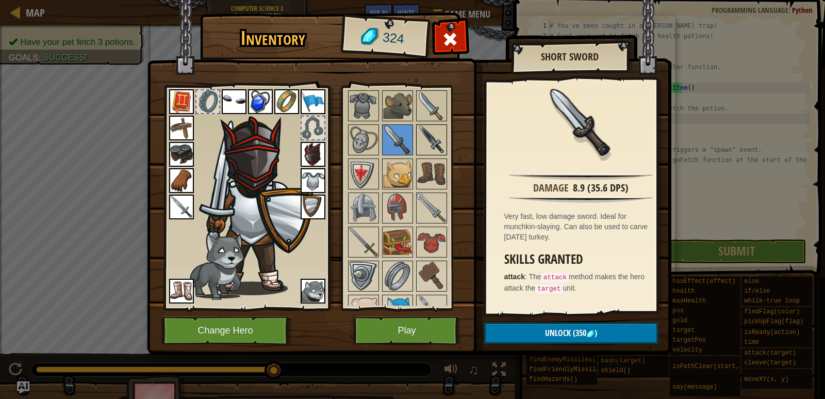
click at [432, 134] on img at bounding box center [431, 139] width 29 height 29
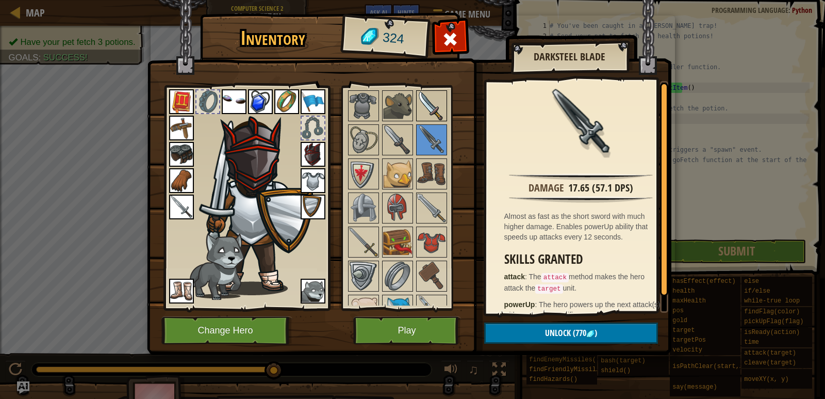
click at [441, 105] on img at bounding box center [431, 105] width 29 height 29
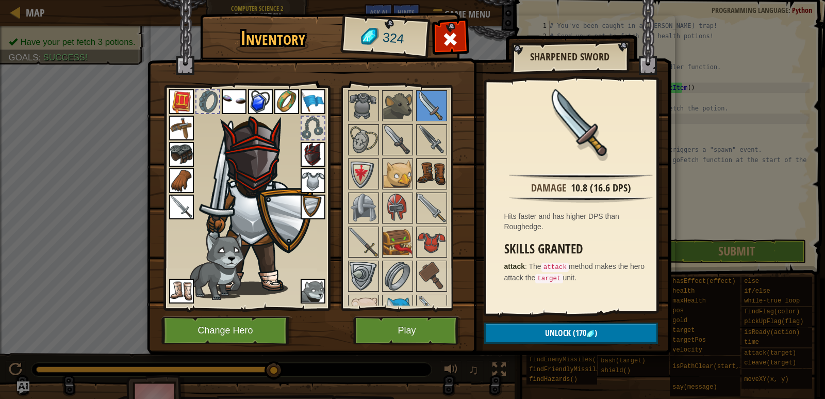
click at [444, 170] on img at bounding box center [431, 173] width 29 height 29
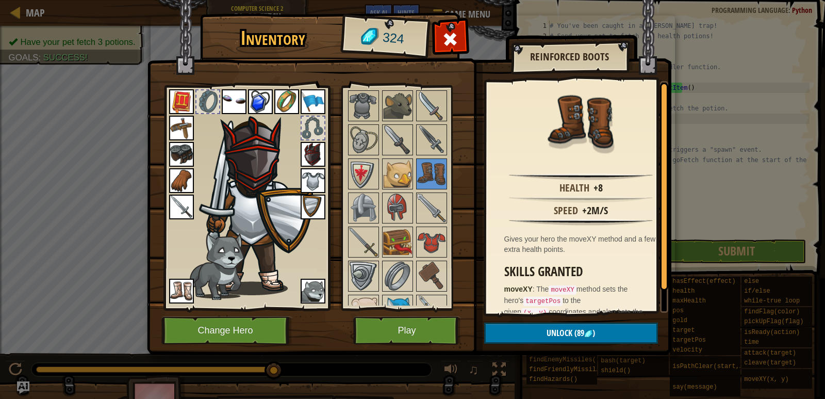
click at [382, 315] on img at bounding box center [409, 167] width 525 height 375
click at [407, 322] on button "Play" at bounding box center [407, 330] width 108 height 28
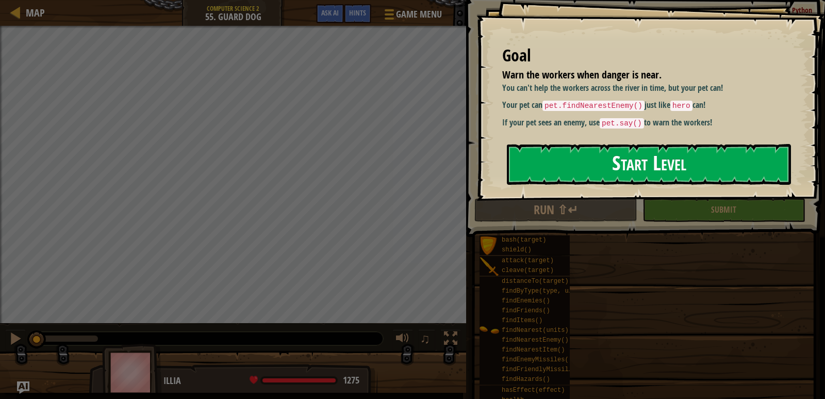
click at [671, 157] on button "Start Level" at bounding box center [649, 164] width 284 height 41
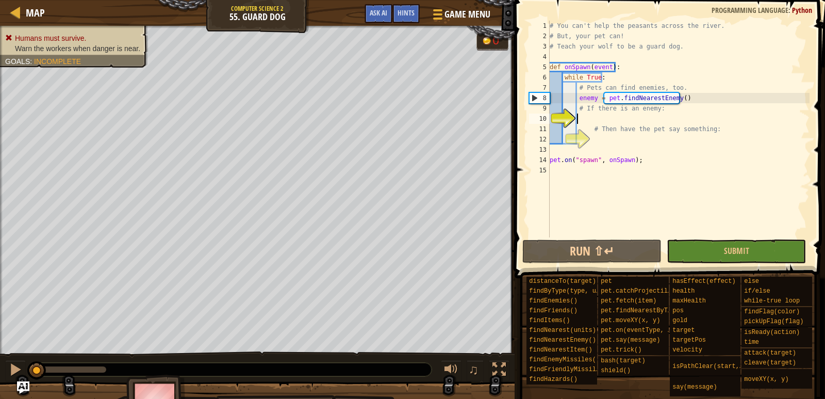
click at [618, 121] on div "# You can't help the peasants across the river. # But, your pet can! # Teach yo…" at bounding box center [679, 139] width 262 height 237
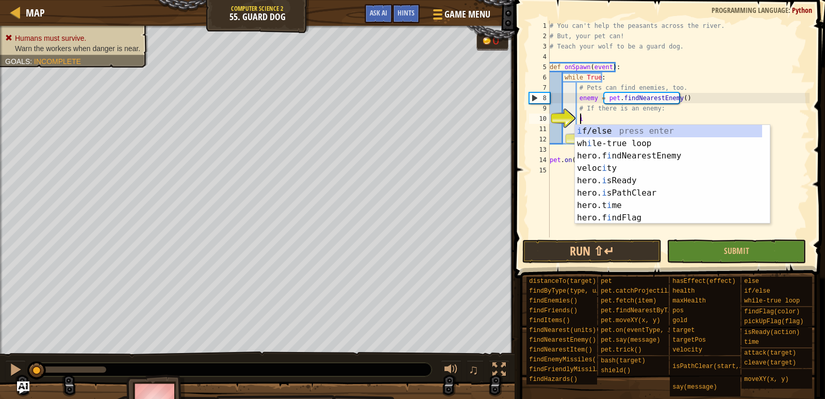
scroll to position [5, 2]
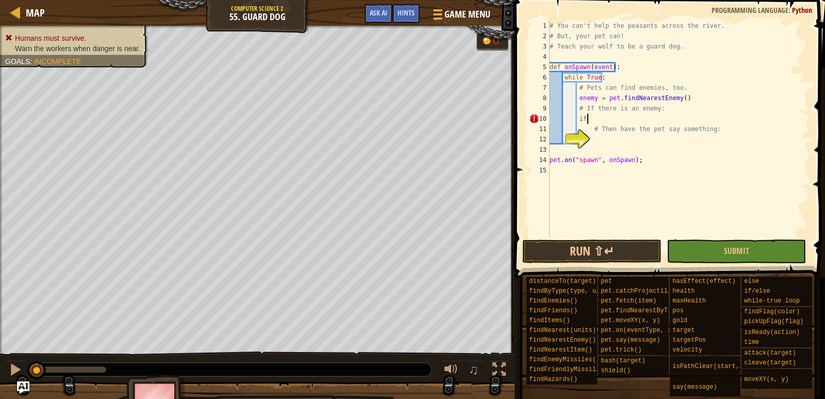
type textarea "if en"
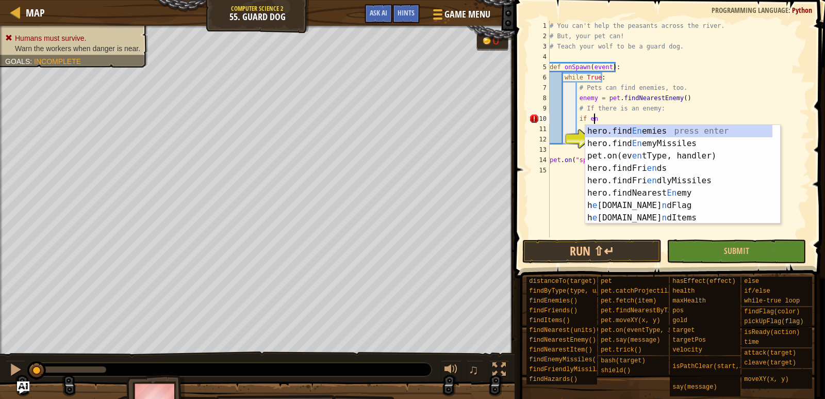
scroll to position [5, 3]
